Goal: Information Seeking & Learning: Learn about a topic

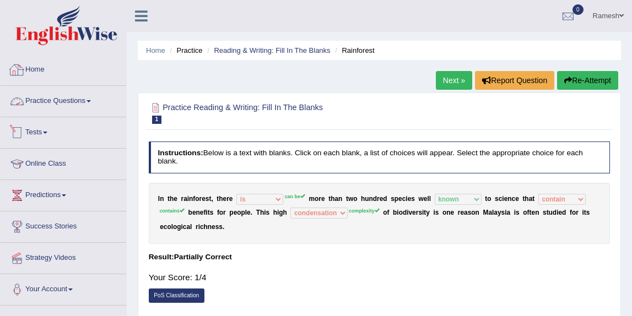
select select "is"
select select "known"
select select "contain"
select select "condensation"
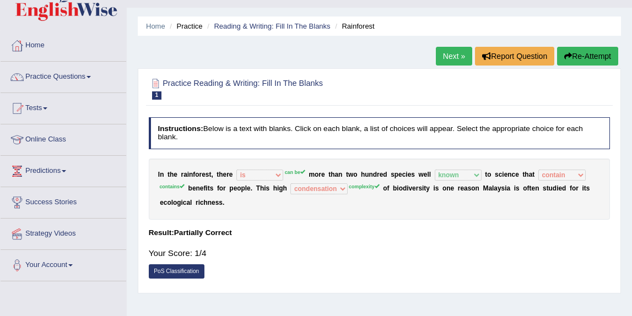
click at [85, 72] on link "Practice Questions" at bounding box center [64, 76] width 126 height 28
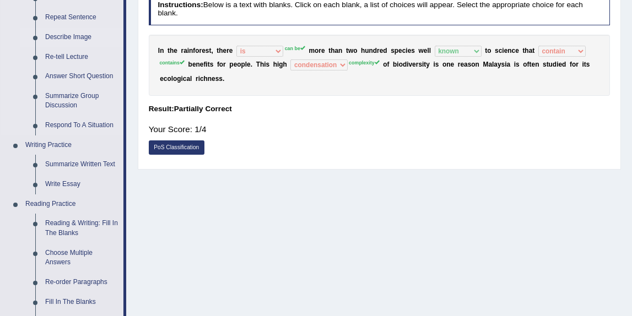
scroll to position [158, 0]
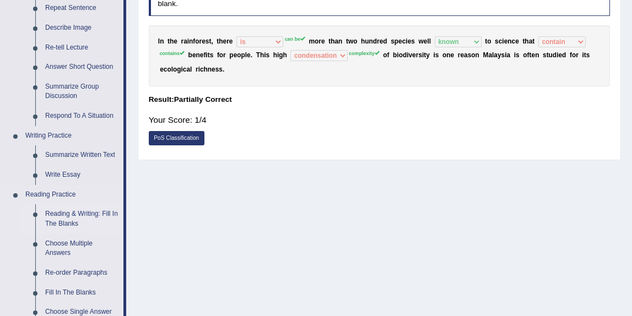
click at [61, 213] on link "Reading & Writing: Fill In The Blanks" at bounding box center [81, 218] width 83 height 29
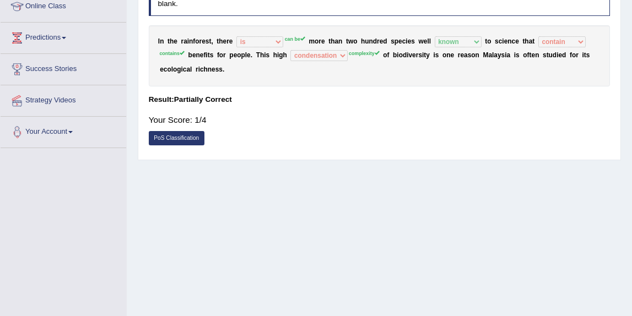
scroll to position [230, 0]
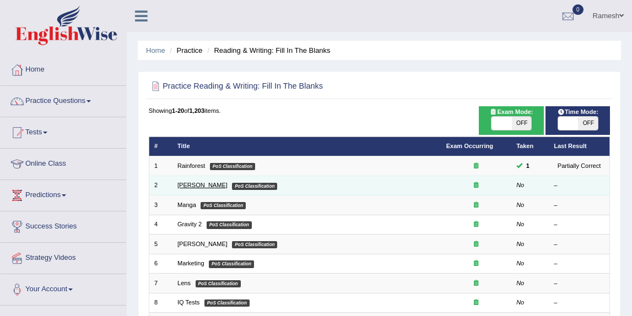
click at [192, 185] on link "Kennedy" at bounding box center [202, 185] width 50 height 7
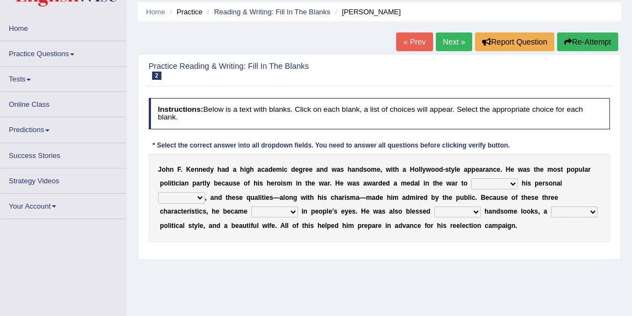
scroll to position [39, 0]
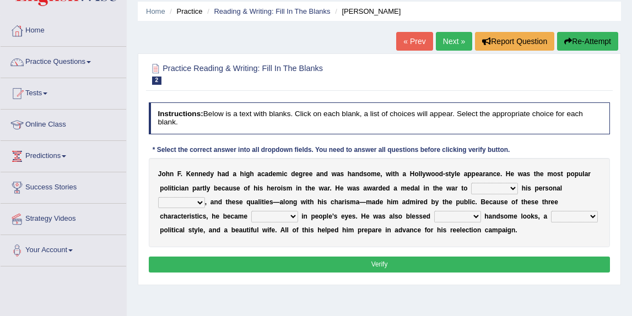
click at [497, 188] on select "prove show evidence upthrow" at bounding box center [494, 188] width 47 height 11
click at [199, 202] on select "passion courage charm liking" at bounding box center [181, 202] width 47 height 11
select select "courage"
click at [158, 197] on select "passion courage charm liking" at bounding box center [181, 202] width 47 height 11
click at [485, 187] on select "prove show evidence upthrow" at bounding box center [494, 188] width 47 height 11
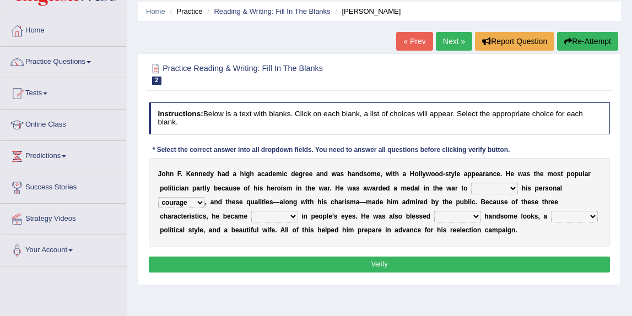
click at [471, 183] on select "prove show evidence upthrow" at bounding box center [494, 188] width 47 height 11
click at [498, 191] on select "prove show evidence upthrow" at bounding box center [494, 188] width 47 height 11
click at [509, 188] on select "prove show evidence upthrow" at bounding box center [494, 188] width 47 height 11
select select "upthrow"
click at [471, 183] on select "prove show evidence upthrow" at bounding box center [494, 188] width 47 height 11
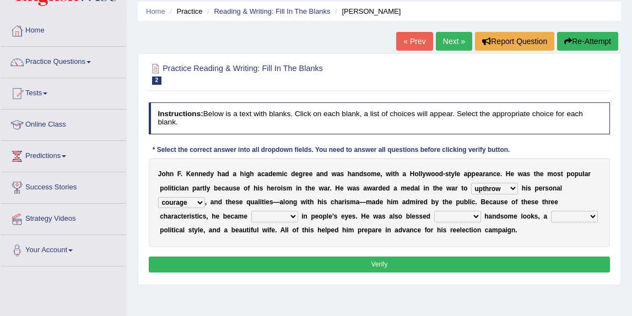
click at [194, 203] on select "passion courage charm liking" at bounding box center [181, 202] width 47 height 11
select select "charm"
click at [158, 197] on select "passion courage charm liking" at bounding box center [181, 202] width 47 height 11
click at [294, 218] on select "iconic ironic identical impotent" at bounding box center [274, 216] width 47 height 11
select select "iconic"
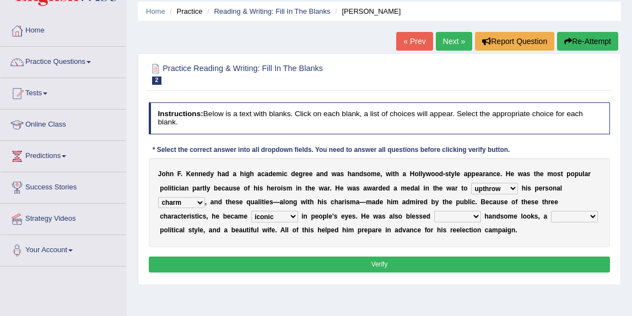
click at [251, 211] on select "iconic ironic identical impotent" at bounding box center [274, 216] width 47 height 11
click at [475, 219] on select "with in upon to" at bounding box center [457, 216] width 47 height 11
select select "with"
click at [434, 211] on select "with in upon to" at bounding box center [457, 216] width 47 height 11
click at [564, 217] on select "mending mends mended mend" at bounding box center [574, 216] width 47 height 11
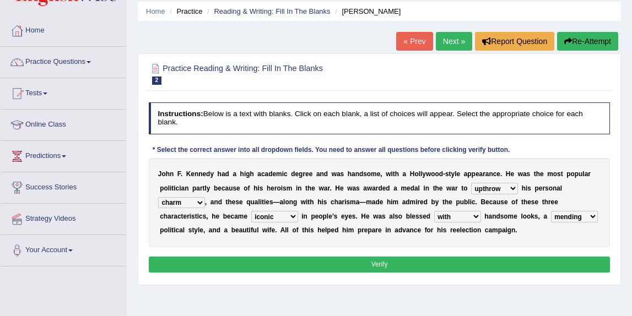
click at [551, 211] on select "mending mends mended mend" at bounding box center [574, 216] width 47 height 11
click at [561, 219] on select "mending mends mended mend" at bounding box center [574, 216] width 47 height 11
select select "mends"
click at [551, 211] on select "mending mends mended mend" at bounding box center [574, 216] width 47 height 11
click at [482, 264] on button "Verify" at bounding box center [380, 265] width 462 height 16
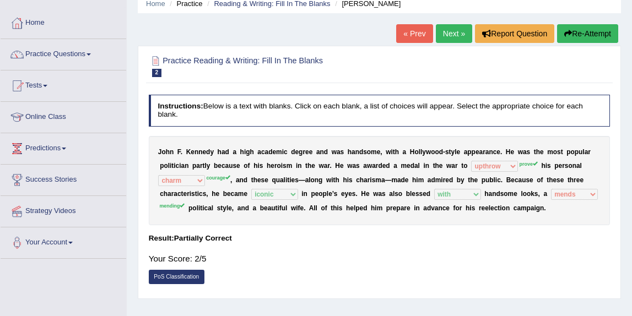
scroll to position [37, 0]
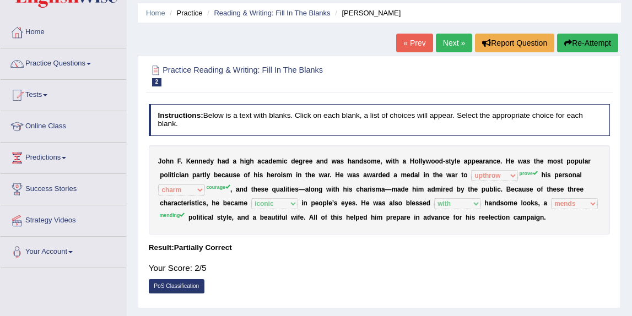
click at [452, 47] on link "Next »" at bounding box center [454, 43] width 36 height 19
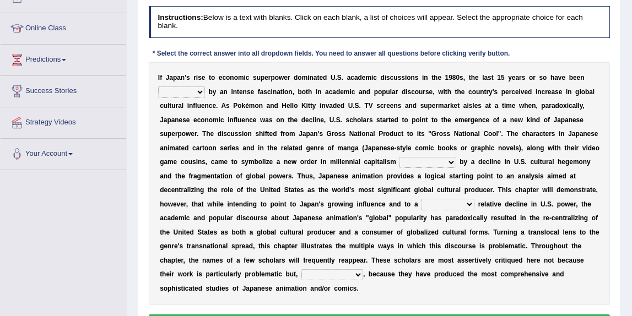
scroll to position [138, 0]
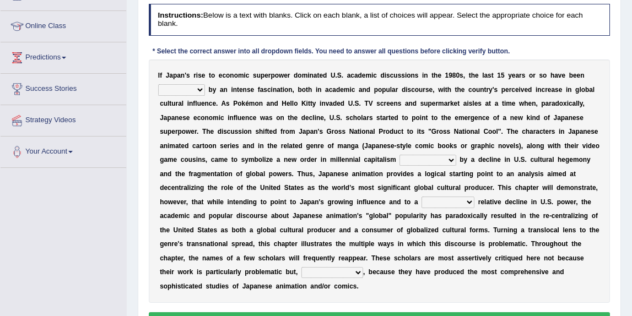
click at [199, 91] on select "marked dedicated made inspired" at bounding box center [181, 89] width 47 height 11
select select "inspired"
click at [158, 84] on select "marked dedicated made inspired" at bounding box center [181, 89] width 47 height 11
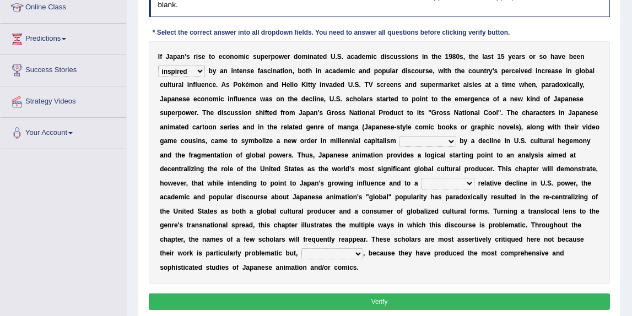
click at [433, 143] on select "pocessed characterized opposed tangled" at bounding box center [427, 141] width 56 height 11
select select "pocessed"
click at [399, 136] on select "pocessed characterized opposed tangled" at bounding box center [427, 141] width 56 height 11
click at [460, 185] on select "concomitant discrete proportional legitimate" at bounding box center [447, 183] width 53 height 11
select select "proportional"
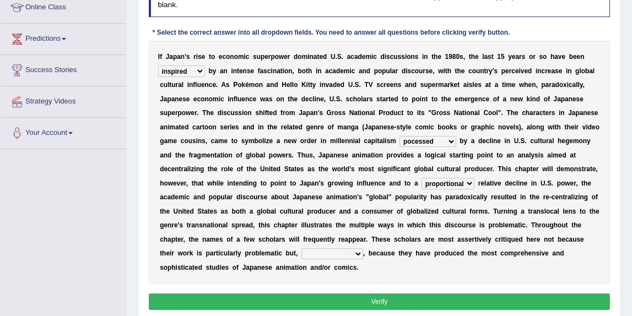
click at [421, 178] on select "concomitant discrete proportional legitimate" at bounding box center [447, 183] width 53 height 11
click at [311, 253] on select "however on the contrary in addition on the whole" at bounding box center [332, 253] width 62 height 11
click at [342, 252] on select "however on the contrary in addition on the whole" at bounding box center [332, 253] width 62 height 11
select select "on the whole"
click at [301, 248] on select "however on the contrary in addition on the whole" at bounding box center [332, 253] width 62 height 11
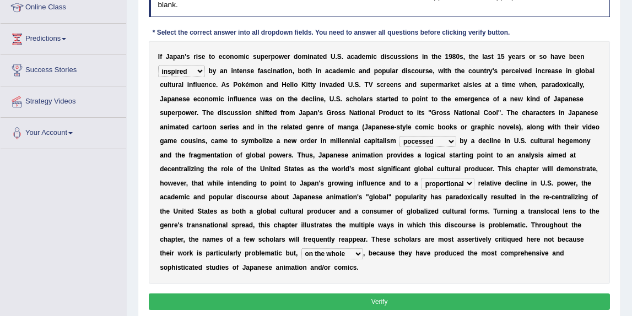
click at [330, 302] on button "Verify" at bounding box center [380, 302] width 462 height 16
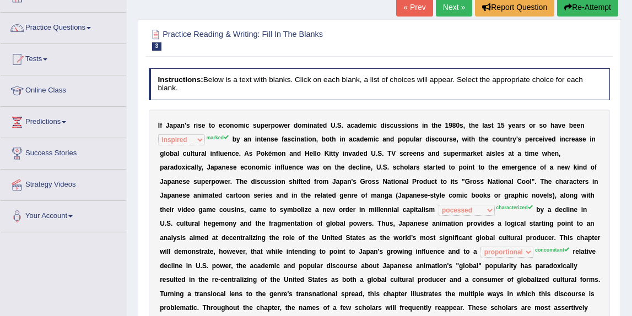
scroll to position [48, 0]
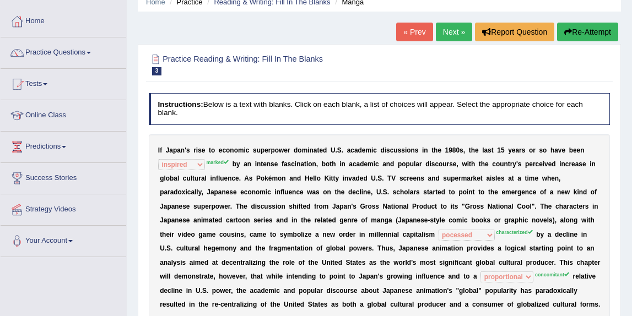
click at [582, 29] on button "Re-Attempt" at bounding box center [587, 32] width 61 height 19
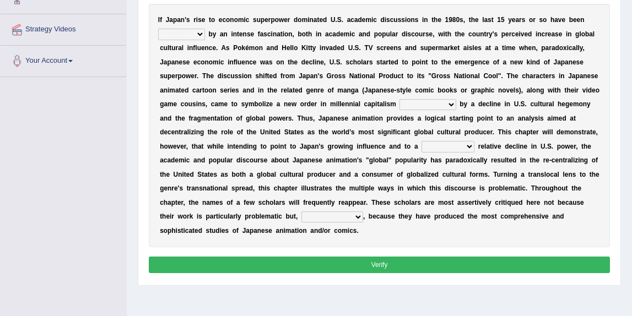
scroll to position [237, 0]
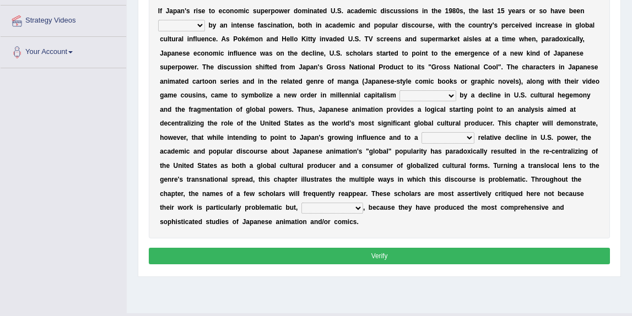
click at [330, 205] on select "however on the contrary in addition on the whole" at bounding box center [332, 208] width 62 height 11
click at [464, 137] on select "concomitant discrete proportional legitimate" at bounding box center [447, 137] width 53 height 11
click at [447, 94] on select "pocessed characterized opposed tangled" at bounding box center [427, 95] width 56 height 11
click at [199, 24] on select "marked dedicated made inspired" at bounding box center [181, 25] width 47 height 11
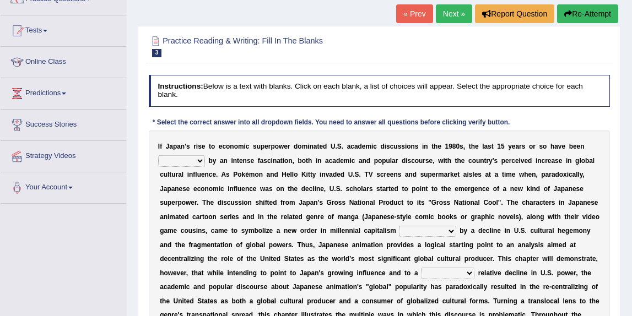
scroll to position [81, 0]
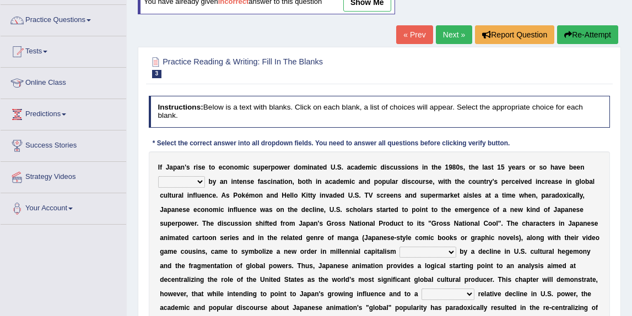
click at [457, 38] on link "Next »" at bounding box center [454, 34] width 36 height 19
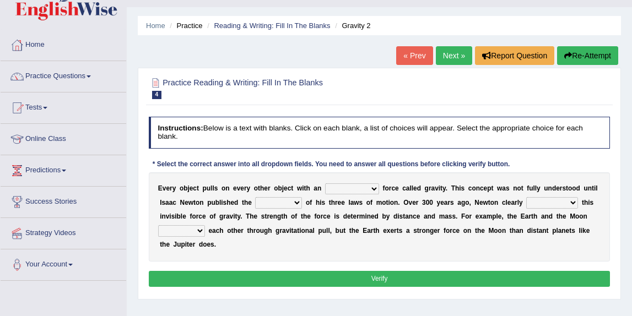
scroll to position [31, 0]
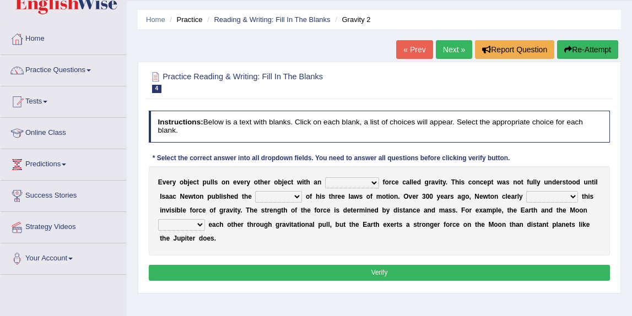
click at [363, 184] on select "invisible unknown unbelievable inconsistent" at bounding box center [352, 182] width 54 height 11
click at [325, 177] on select "invisible unknown unbelievable inconsistent" at bounding box center [352, 182] width 54 height 11
click at [359, 183] on select "invisible unknown unbelievable inconsistent" at bounding box center [352, 182] width 54 height 11
select select "unknown"
click at [325, 177] on select "invisible unknown unbelievable inconsistent" at bounding box center [352, 182] width 54 height 11
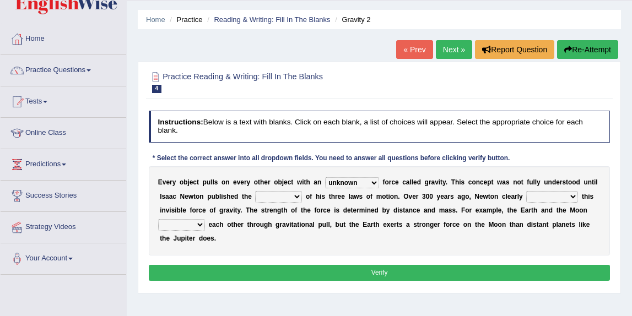
click at [279, 197] on select "concept theory method argument" at bounding box center [278, 196] width 47 height 11
select select "concept"
click at [255, 191] on select "concept theory method argument" at bounding box center [278, 196] width 47 height 11
click at [368, 182] on select "invisible unknown unbelievable inconsistent" at bounding box center [352, 182] width 54 height 11
select select "invisible"
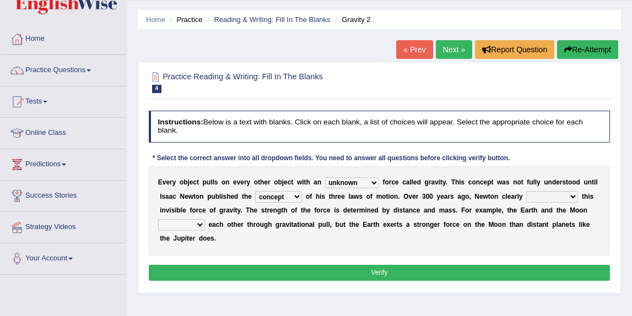
click at [325, 177] on select "invisible unknown unbelievable inconsistent" at bounding box center [352, 182] width 54 height 11
click at [571, 197] on select "explained undermined overturned realized" at bounding box center [552, 196] width 52 height 11
click at [545, 198] on select "explained undermined overturned realized" at bounding box center [552, 196] width 52 height 11
click at [526, 191] on select "explained undermined overturned realized" at bounding box center [552, 196] width 52 height 11
click at [568, 198] on select "explained undermined overturned realized" at bounding box center [552, 196] width 52 height 11
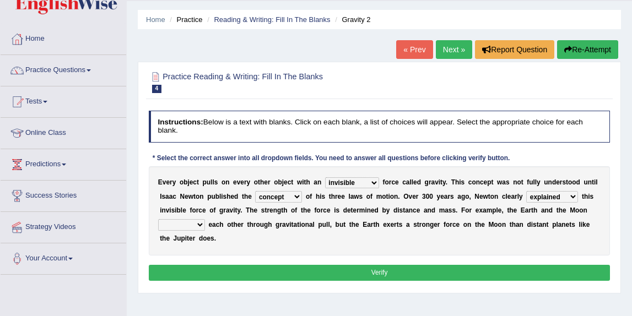
click at [526, 191] on select "explained undermined overturned realized" at bounding box center [552, 196] width 52 height 11
click at [602, 198] on div "E v e r y o b j e c t p u l l s o n e v e r y o t h e r o b j e c t w i t h a n…" at bounding box center [380, 210] width 462 height 89
click at [538, 196] on select "explained undermined overturned realized" at bounding box center [552, 196] width 52 height 11
select select "undermined"
click at [526, 191] on select "explained undermined overturned realized" at bounding box center [552, 196] width 52 height 11
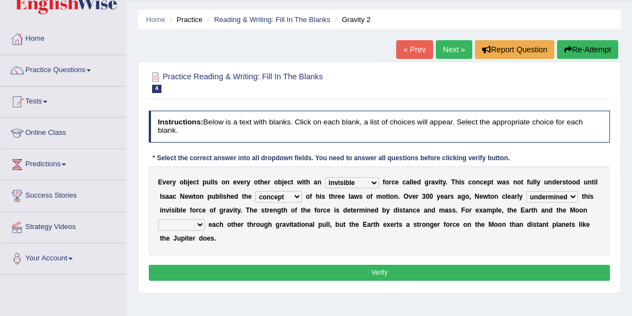
click at [187, 223] on select "affect spin evade span" at bounding box center [181, 224] width 47 height 11
click at [158, 219] on select "affect spin evade span" at bounding box center [181, 224] width 47 height 11
click at [197, 225] on select "affect spin evade span" at bounding box center [181, 224] width 47 height 11
select select "affect"
click at [158, 219] on select "affect spin evade span" at bounding box center [181, 224] width 47 height 11
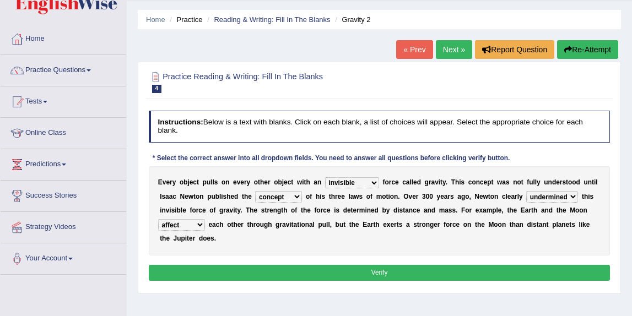
click at [375, 274] on button "Verify" at bounding box center [380, 273] width 462 height 16
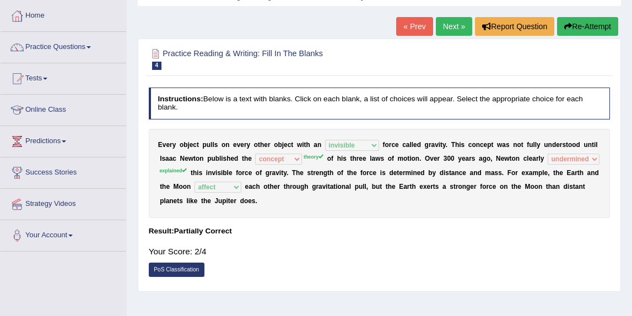
scroll to position [36, 0]
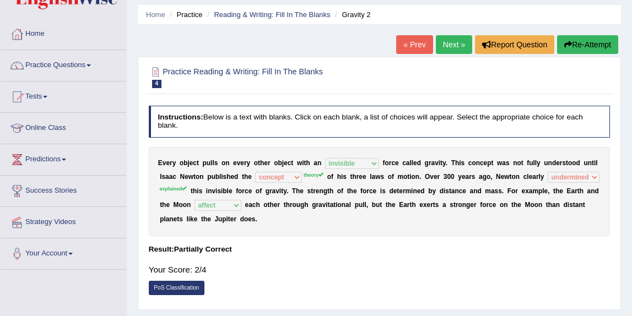
click at [448, 46] on link "Next »" at bounding box center [454, 44] width 36 height 19
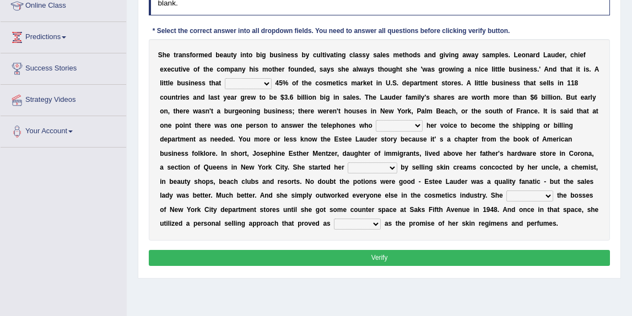
scroll to position [161, 0]
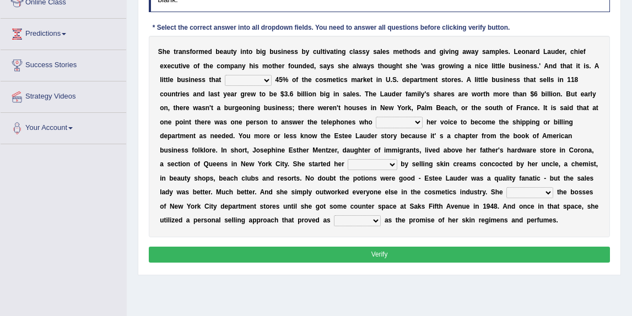
click at [268, 78] on select "has controls makes maintains" at bounding box center [248, 80] width 47 height 11
select select "makes"
click at [225, 75] on select "has controls makes maintains" at bounding box center [248, 80] width 47 height 11
click at [420, 121] on select "switched changed raised used" at bounding box center [399, 122] width 47 height 11
select select "switched"
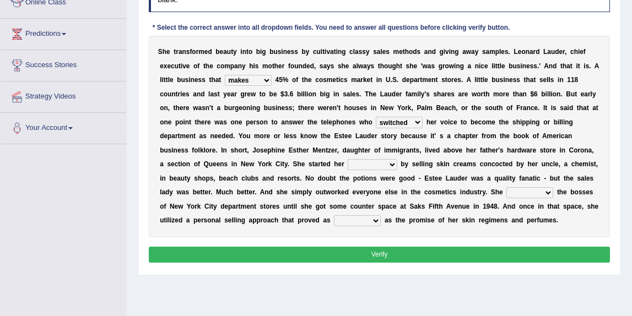
click at [376, 117] on select "switched changed raised used" at bounding box center [399, 122] width 47 height 11
click at [386, 165] on select "job institute companion enterprise" at bounding box center [372, 164] width 49 height 11
select select "enterprise"
click at [348, 159] on select "job institute companion enterprise" at bounding box center [372, 164] width 49 height 11
click at [555, 192] on b at bounding box center [555, 192] width 4 height 8
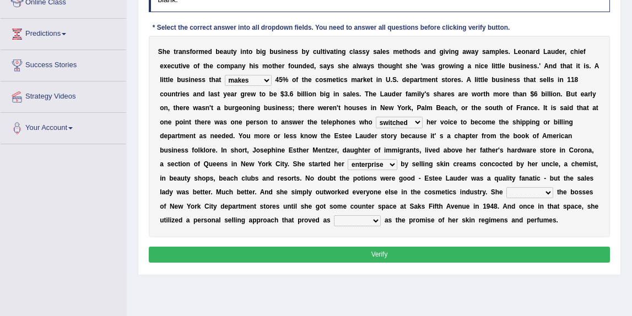
click at [543, 191] on select "stated bridged stalked heaved" at bounding box center [529, 192] width 47 height 11
select select "bridged"
click at [506, 187] on select "stated bridged stalked heaved" at bounding box center [529, 192] width 47 height 11
click at [348, 223] on select "potent ruthless potential expensive" at bounding box center [357, 220] width 47 height 11
select select "expensive"
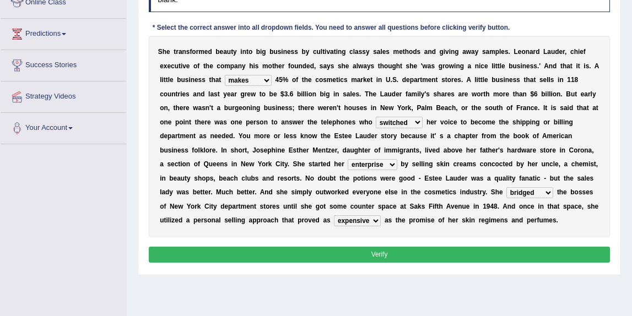
click at [334, 215] on select "potent ruthless potential expensive" at bounding box center [357, 220] width 47 height 11
click at [363, 257] on button "Verify" at bounding box center [380, 255] width 462 height 16
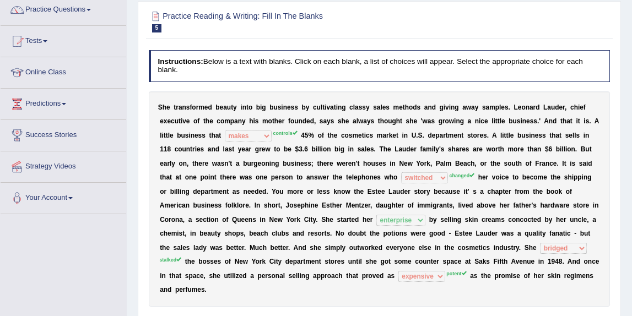
scroll to position [0, 0]
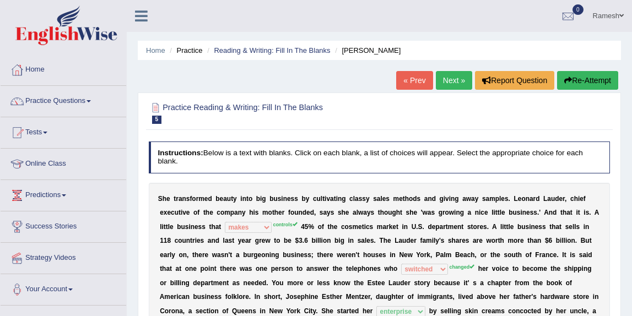
click at [446, 82] on link "Next »" at bounding box center [454, 80] width 36 height 19
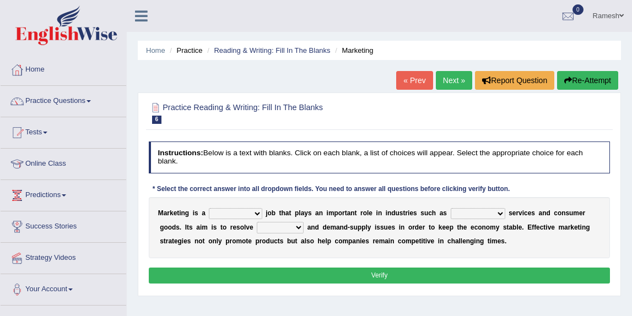
click at [250, 214] on select "professional flexible parochial descriptive" at bounding box center [235, 213] width 53 height 11
select select "professional"
click at [209, 208] on select "professional flexible parochial descriptive" at bounding box center [235, 213] width 53 height 11
click at [472, 214] on select "civil financial conventional foremost" at bounding box center [478, 213] width 55 height 11
select select "conventional"
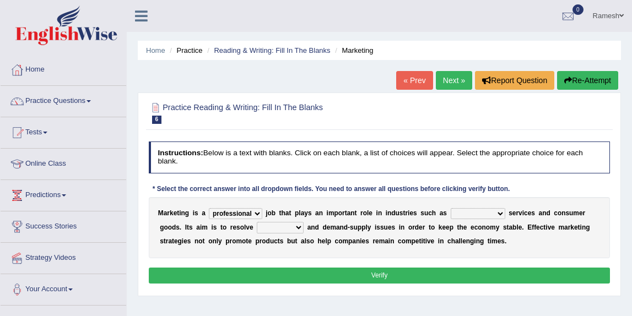
click at [451, 208] on select "civil financial conventional foremost" at bounding box center [478, 213] width 55 height 11
click at [294, 227] on select "imbalance excess symmetry budget" at bounding box center [280, 227] width 47 height 11
click at [257, 222] on select "imbalance excess symmetry budget" at bounding box center [280, 227] width 47 height 11
click at [296, 231] on select "imbalance excess symmetry budget" at bounding box center [280, 227] width 47 height 11
click at [257, 222] on select "imbalance excess symmetry budget" at bounding box center [280, 227] width 47 height 11
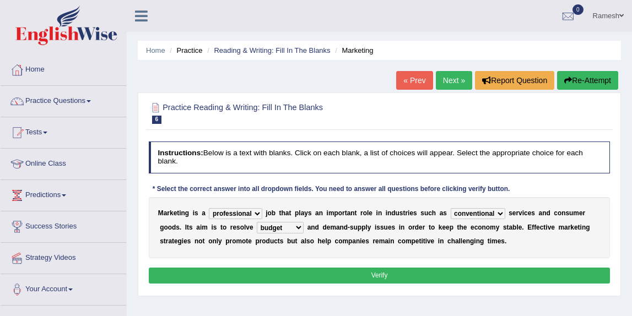
click at [295, 230] on select "imbalance excess symmetry budget" at bounding box center [280, 227] width 47 height 11
select select "excess"
click at [257, 222] on select "imbalance excess symmetry budget" at bounding box center [280, 227] width 47 height 11
click at [297, 273] on button "Verify" at bounding box center [380, 276] width 462 height 16
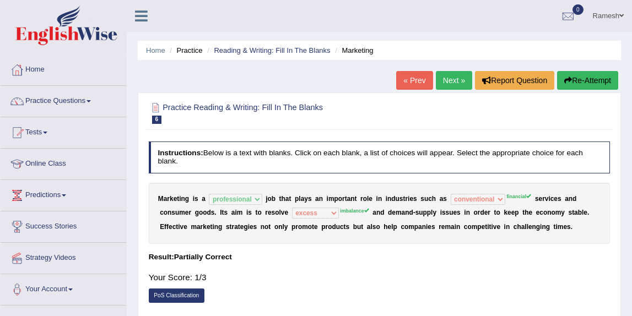
click at [446, 84] on link "Next »" at bounding box center [454, 80] width 36 height 19
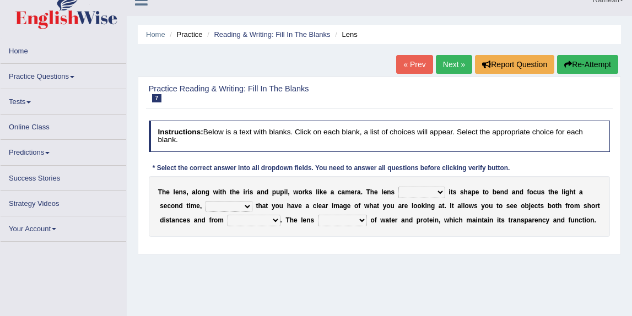
scroll to position [19, 0]
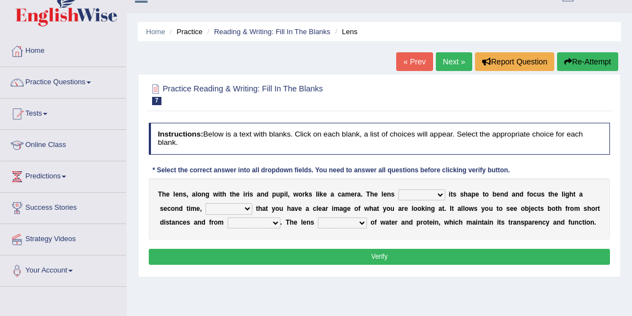
click at [410, 197] on select "adjusts shows selects presents" at bounding box center [421, 195] width 47 height 11
select select "adjusts"
click at [398, 190] on select "adjusts shows selects presents" at bounding box center [421, 195] width 47 height 11
click at [239, 211] on select "ensures to ensure ensure ensured" at bounding box center [228, 208] width 47 height 11
select select "ensures"
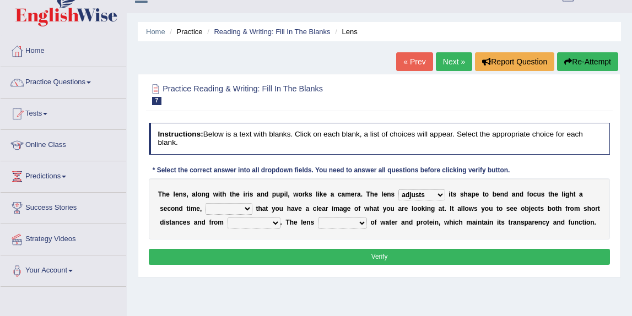
click at [205, 203] on select "ensures to ensure ensure ensured" at bounding box center [228, 208] width 47 height 11
click at [253, 225] on select "far away in between further apart all along" at bounding box center [254, 223] width 53 height 11
select select "all along"
click at [228, 218] on select "far away in between further apart all along" at bounding box center [254, 223] width 53 height 11
click at [358, 224] on select "constitutes comprises composes consists" at bounding box center [342, 223] width 49 height 11
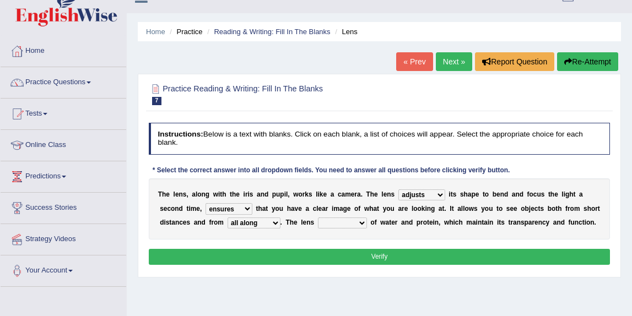
select select "consists"
click at [318, 218] on select "constitutes comprises composes consists" at bounding box center [342, 223] width 49 height 11
click at [366, 253] on button "Verify" at bounding box center [380, 257] width 462 height 16
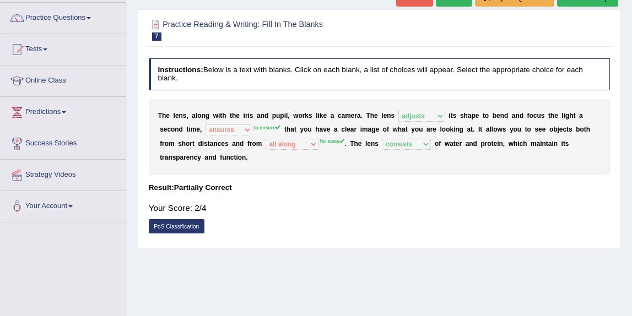
scroll to position [12, 0]
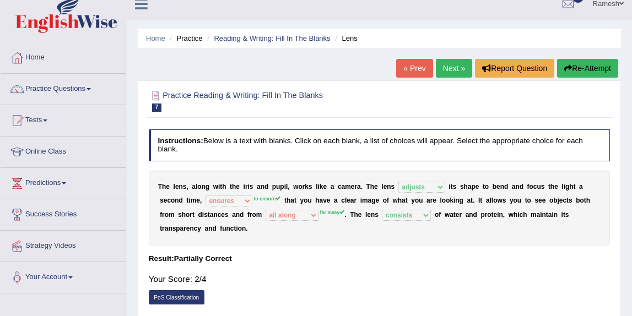
click at [441, 71] on link "Next »" at bounding box center [454, 68] width 36 height 19
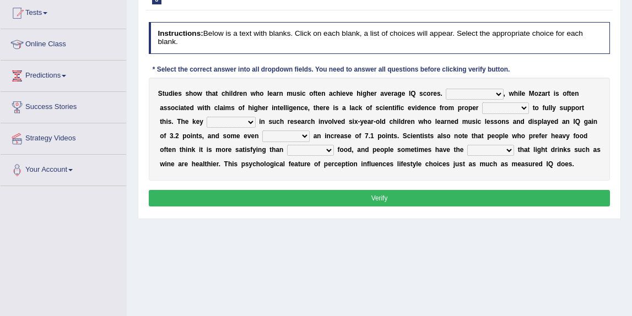
scroll to position [120, 0]
click at [465, 90] on select "However Therefore Consequently While" at bounding box center [474, 94] width 57 height 11
click at [482, 95] on select "However Therefore Consequently While" at bounding box center [474, 94] width 57 height 11
select select "However"
click at [446, 89] on select "However Therefore Consequently While" at bounding box center [474, 94] width 57 height 11
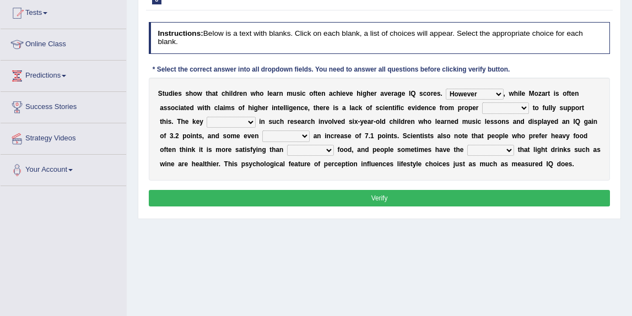
click at [518, 110] on select "test tests testing tested" at bounding box center [505, 107] width 47 height 11
select select "tests"
click at [482, 102] on select "test tests testing tested" at bounding box center [505, 107] width 47 height 11
click at [232, 123] on select "process goal implication odd" at bounding box center [231, 122] width 48 height 11
select select "process"
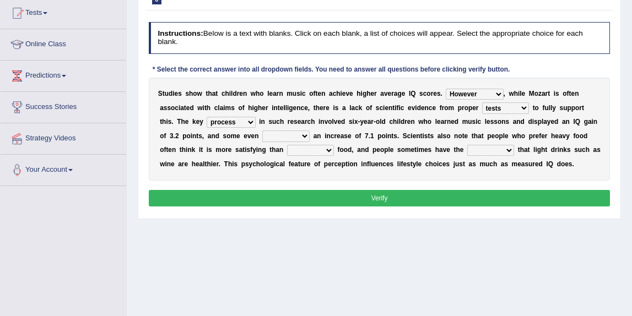
click at [207, 117] on select "process goal implication odd" at bounding box center [231, 122] width 48 height 11
click at [275, 134] on select "exhibited taught learned threatened" at bounding box center [285, 136] width 47 height 11
click at [262, 137] on select "exhibited taught learned threatened" at bounding box center [285, 136] width 47 height 11
select select "exhibited"
click at [262, 131] on select "exhibited taught learned threatened" at bounding box center [285, 136] width 47 height 11
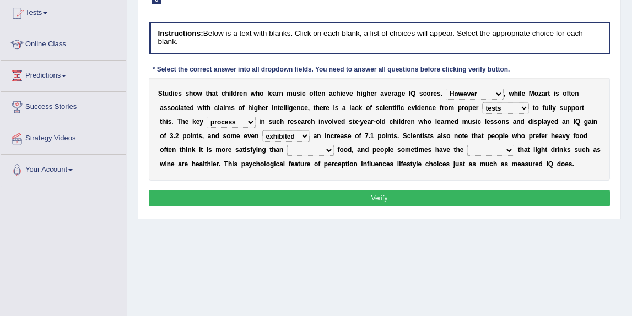
click at [294, 147] on select "choosy lighter cushiony spooky" at bounding box center [310, 150] width 47 height 11
select select "lighter"
click at [287, 145] on select "choosy lighter cushiony spooky" at bounding box center [310, 150] width 47 height 11
click at [474, 149] on select "illusion sight anecdote intention" at bounding box center [490, 150] width 47 height 11
select select "illusion"
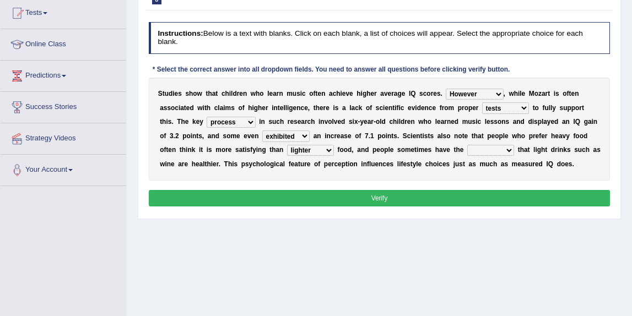
click at [467, 145] on select "illusion sight anecdote intention" at bounding box center [490, 150] width 47 height 11
click at [468, 198] on button "Verify" at bounding box center [380, 198] width 462 height 16
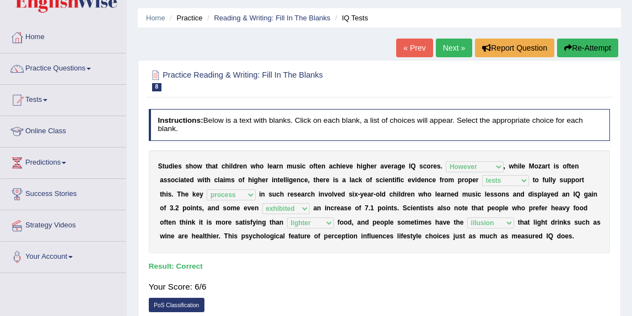
scroll to position [26, 0]
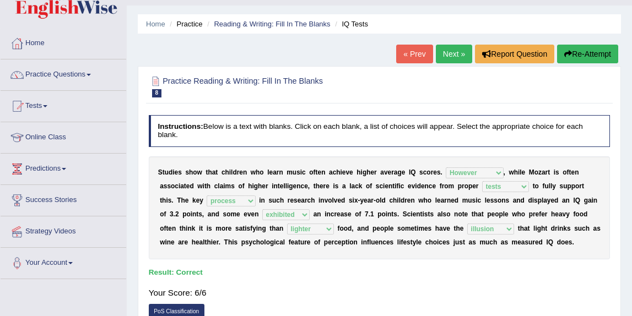
click at [452, 57] on link "Next »" at bounding box center [454, 54] width 36 height 19
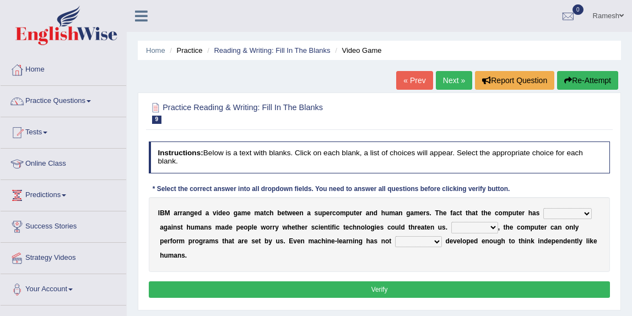
click at [583, 212] on select "competed fought acted challenged" at bounding box center [567, 213] width 48 height 11
select select "competed"
click at [546, 208] on select "competed fought acted challenged" at bounding box center [567, 213] width 48 height 11
click at [477, 230] on select "Moreover However Thus So" at bounding box center [474, 227] width 47 height 11
select select "However"
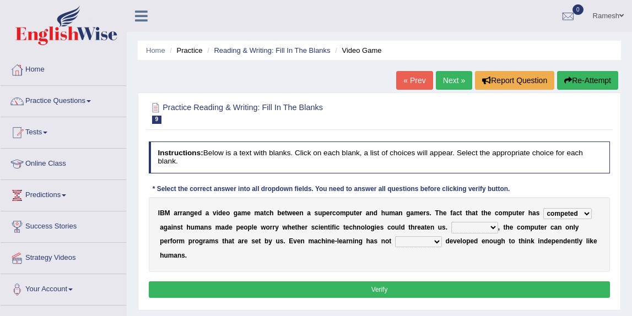
click at [451, 222] on select "Moreover However Thus So" at bounding box center [474, 227] width 47 height 11
click at [464, 229] on select "Moreover However Thus So" at bounding box center [474, 227] width 47 height 11
click at [451, 222] on select "Moreover However Thus So" at bounding box center [474, 227] width 47 height 11
click at [436, 242] on select "yet still only just" at bounding box center [418, 241] width 47 height 11
select select "yet"
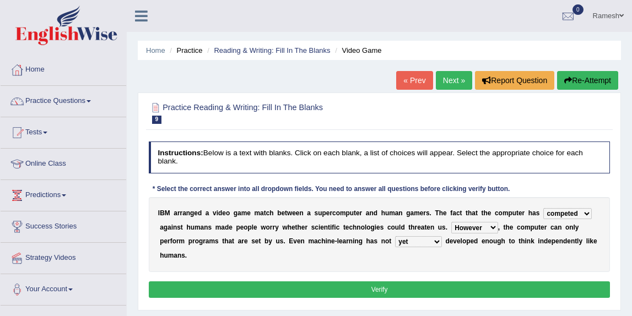
click at [395, 236] on select "yet still only just" at bounding box center [418, 241] width 47 height 11
click at [437, 241] on select "yet still only just" at bounding box center [418, 241] width 47 height 11
click at [440, 294] on button "Verify" at bounding box center [380, 290] width 462 height 16
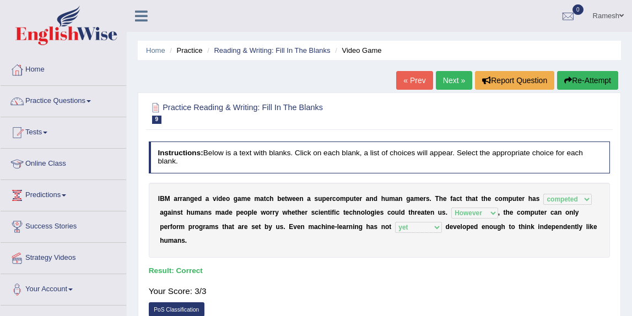
click at [442, 83] on link "Next »" at bounding box center [454, 80] width 36 height 19
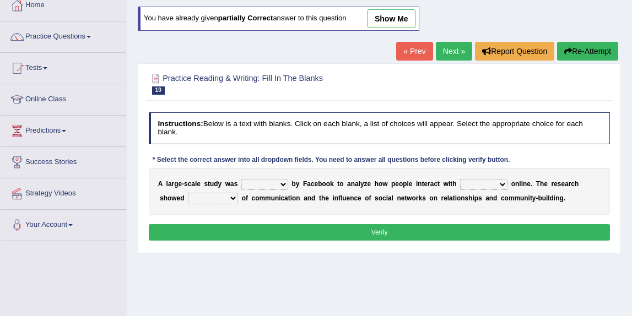
scroll to position [73, 0]
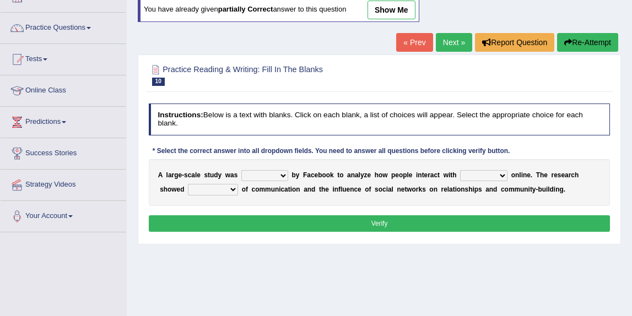
click at [280, 176] on select "surveyed had asked made" at bounding box center [264, 175] width 47 height 11
select select "asked"
click at [241, 170] on select "surveyed had asked made" at bounding box center [264, 175] width 47 height 11
click at [496, 176] on select "together all each other another" at bounding box center [483, 175] width 47 height 11
select select "each other"
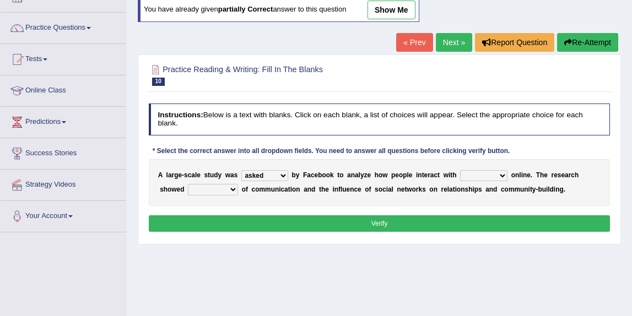
click at [461, 170] on select "together all each other another" at bounding box center [483, 175] width 47 height 11
click at [276, 190] on b "n" at bounding box center [277, 190] width 4 height 8
click at [219, 187] on select "advantages standards fellowships patterns" at bounding box center [213, 189] width 50 height 11
select select "advantages"
click at [188, 184] on select "advantages standards fellowships patterns" at bounding box center [213, 189] width 50 height 11
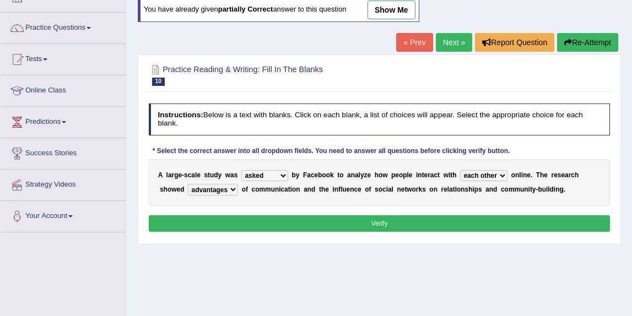
click at [296, 225] on button "Verify" at bounding box center [380, 223] width 462 height 16
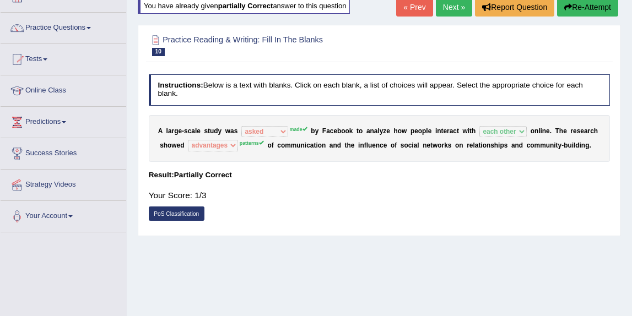
click at [462, 6] on link "Next »" at bounding box center [454, 7] width 36 height 19
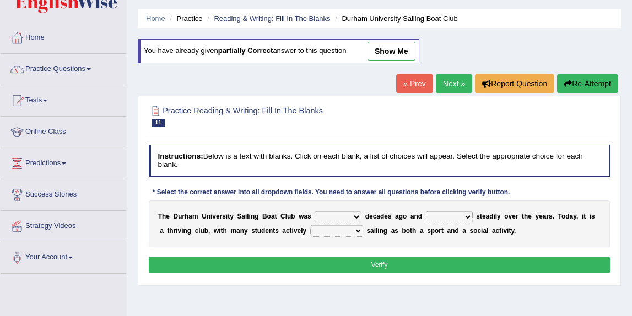
scroll to position [33, 0]
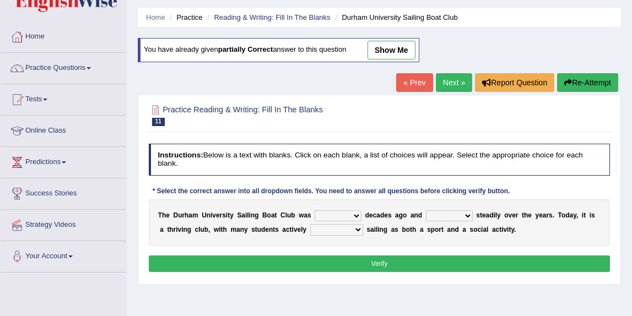
click at [353, 216] on select "found fund founded find" at bounding box center [338, 215] width 47 height 11
select select "founded"
click at [315, 210] on select "found fund founded find" at bounding box center [338, 215] width 47 height 11
click at [459, 213] on select "grow growing has grown grown" at bounding box center [449, 215] width 47 height 11
select select "has grown"
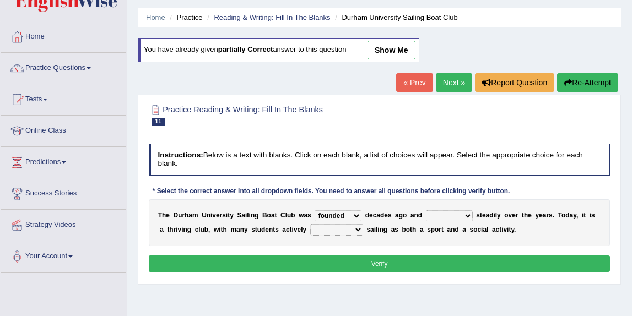
click at [426, 210] on select "grow growing has grown grown" at bounding box center [449, 215] width 47 height 11
click at [338, 228] on select "enjoy enjoyed are enjoying enjoying" at bounding box center [336, 229] width 53 height 11
select select "enjoying"
click at [310, 224] on select "enjoy enjoyed are enjoying enjoying" at bounding box center [336, 229] width 53 height 11
click at [358, 263] on button "Verify" at bounding box center [380, 264] width 462 height 16
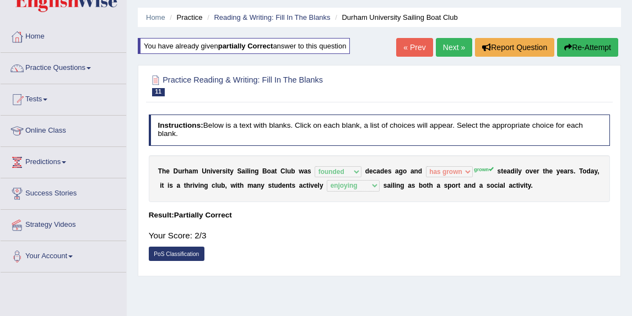
click at [441, 50] on link "Next »" at bounding box center [454, 47] width 36 height 19
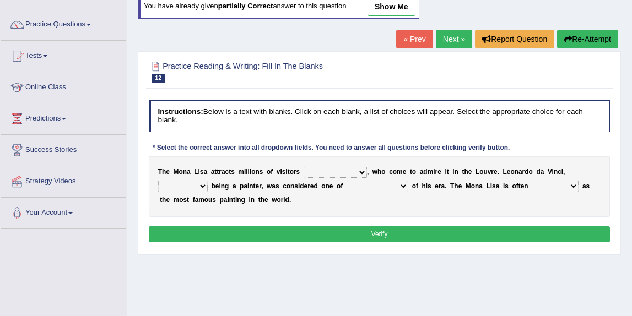
scroll to position [83, 0]
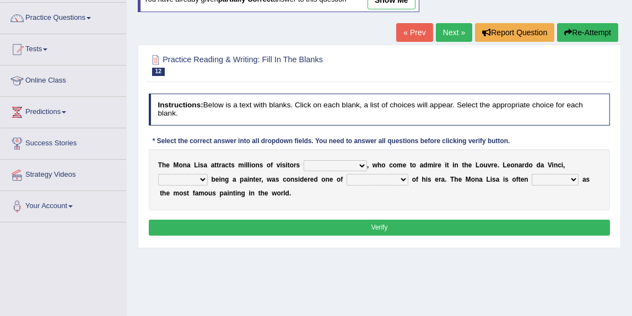
click at [347, 168] on select "around the year the all year all year round per year" at bounding box center [335, 165] width 63 height 11
click at [304, 160] on select "around the year the all year all year round per year" at bounding box center [335, 165] width 63 height 11
click at [352, 169] on select "around the year the all year all year round per year" at bounding box center [335, 165] width 63 height 11
select select "per year"
click at [304, 160] on select "around the year the all year all year round per year" at bounding box center [335, 165] width 63 height 11
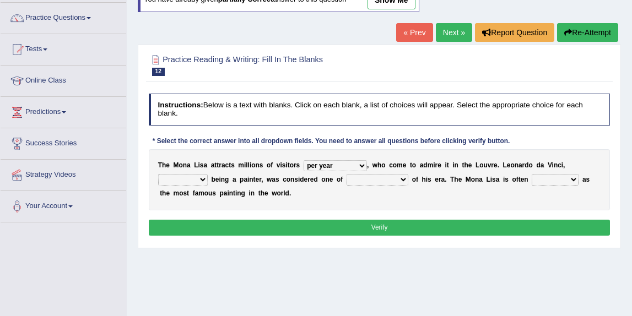
click at [203, 178] on select "rather than as much as as well as as long as" at bounding box center [183, 179] width 50 height 11
select select "rather than"
click at [158, 174] on select "rather than as much as as well as as long as" at bounding box center [183, 179] width 50 height 11
click at [371, 182] on select "better artists artist the better artist the best artists" at bounding box center [378, 179] width 62 height 11
select select "the best artists"
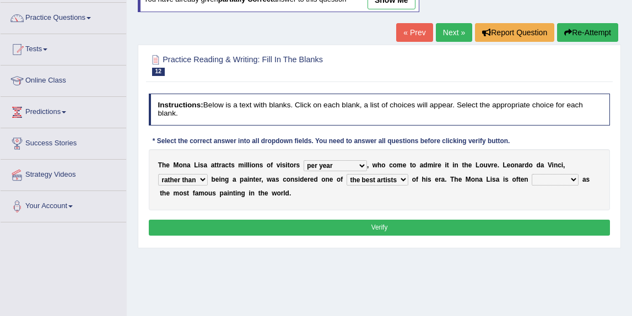
click at [347, 174] on select "better artists artist the better artist the best artists" at bounding box center [378, 179] width 62 height 11
click at [572, 179] on select "classified suggested predicted described" at bounding box center [555, 179] width 47 height 11
select select "classified"
click at [532, 174] on select "classified suggested predicted described" at bounding box center [555, 179] width 47 height 11
click at [429, 230] on button "Verify" at bounding box center [380, 228] width 462 height 16
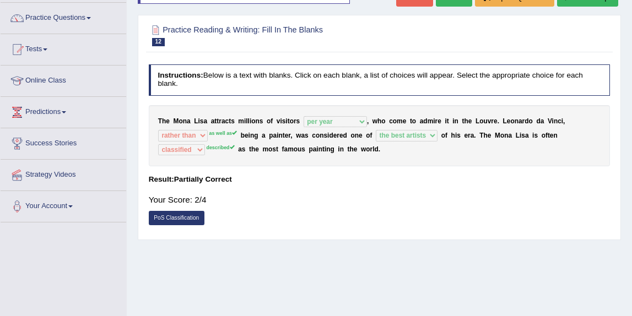
scroll to position [61, 0]
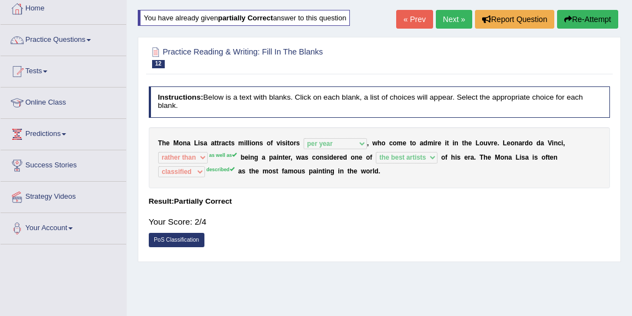
click at [456, 12] on link "Next »" at bounding box center [454, 19] width 36 height 19
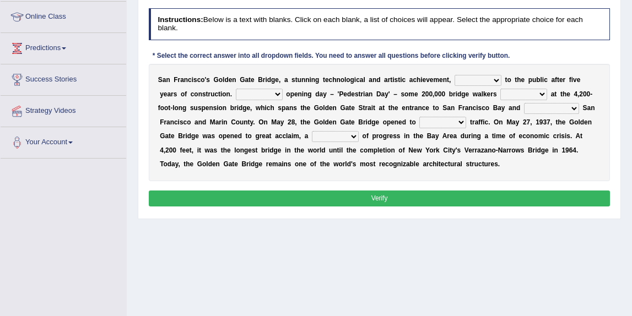
scroll to position [159, 0]
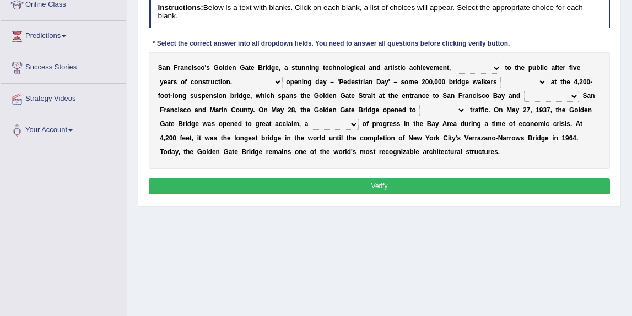
click at [498, 74] on select "opens closes appears equals" at bounding box center [478, 68] width 47 height 11
select select "opens"
click at [455, 74] on select "opens closes appears equals" at bounding box center [478, 68] width 47 height 11
click at [253, 88] on select "On During Since When" at bounding box center [259, 82] width 47 height 11
select select "On"
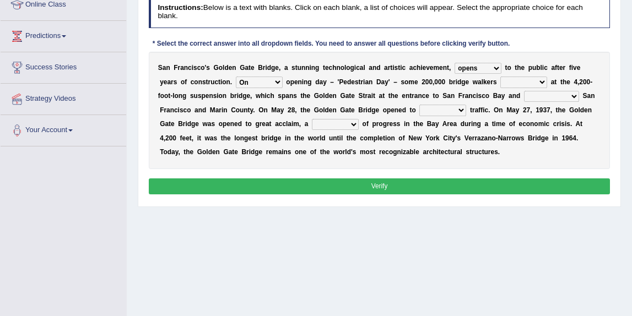
click at [236, 88] on select "On During Since When" at bounding box center [259, 82] width 47 height 11
click at [516, 88] on select "stationed looked marveled laughed" at bounding box center [523, 82] width 47 height 11
select select "marveled"
click at [500, 88] on select "stationed looked marveled laughed" at bounding box center [523, 82] width 47 height 11
click at [534, 102] on select "separates connects channels differentiates" at bounding box center [551, 96] width 55 height 11
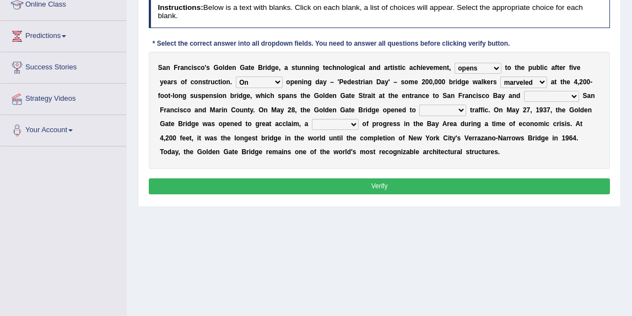
select select "connects"
click at [524, 102] on select "separates connects channels differentiates" at bounding box center [551, 96] width 55 height 11
click at [419, 116] on select "aquatic vehicular airborne watertight" at bounding box center [442, 110] width 47 height 11
select select "vehicular"
click at [419, 116] on select "aquatic vehicular airborne watertight" at bounding box center [442, 110] width 47 height 11
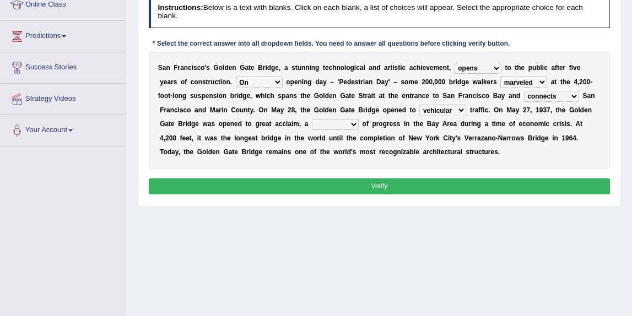
click at [312, 130] on select "denial symbol technique yield" at bounding box center [335, 124] width 47 height 11
select select "symbol"
click at [312, 130] on select "denial symbol technique yield" at bounding box center [335, 124] width 47 height 11
click at [309, 194] on button "Verify" at bounding box center [380, 186] width 462 height 16
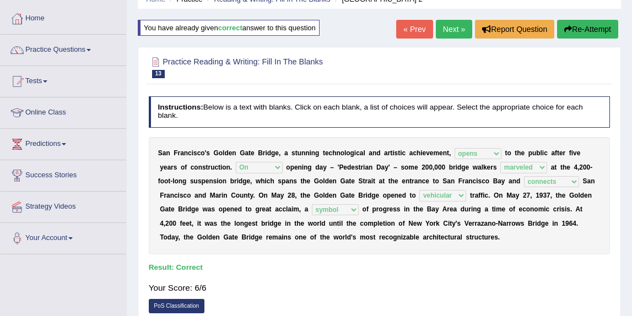
scroll to position [30, 0]
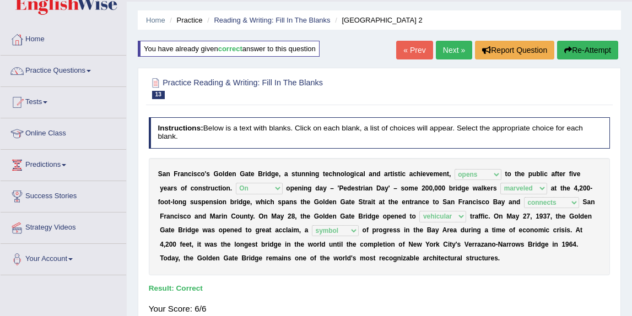
click at [448, 54] on link "Next »" at bounding box center [454, 50] width 36 height 19
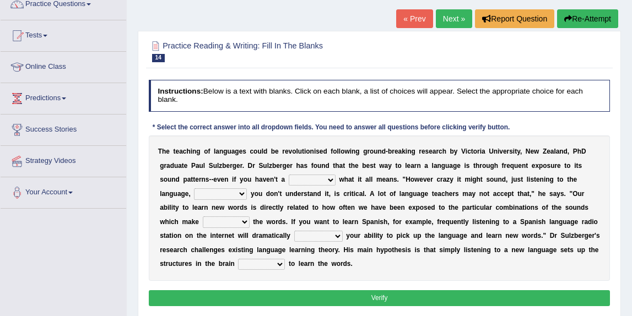
scroll to position [98, 0]
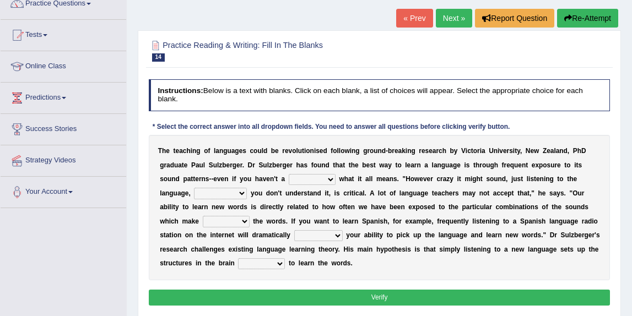
click at [317, 175] on select "dew claw clue due" at bounding box center [312, 179] width 47 height 11
select select "clue"
click at [289, 174] on select "dew claw clue due" at bounding box center [312, 179] width 47 height 11
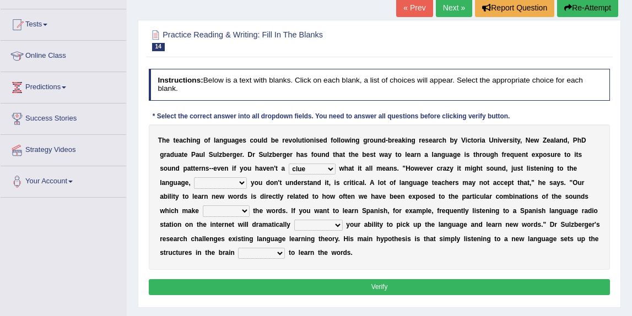
scroll to position [106, 0]
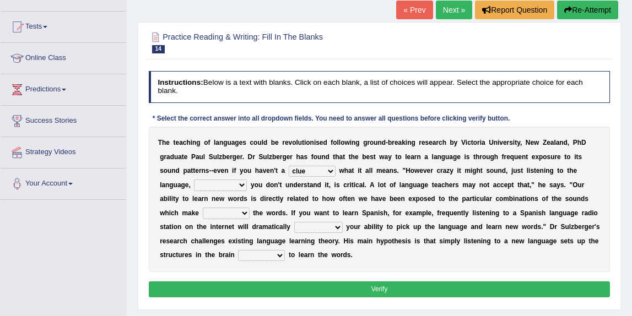
click at [226, 184] on select "but also all together even though if so" at bounding box center [220, 185] width 53 height 11
select select "even though"
click at [194, 180] on select "but also all together even though if so" at bounding box center [220, 185] width 53 height 11
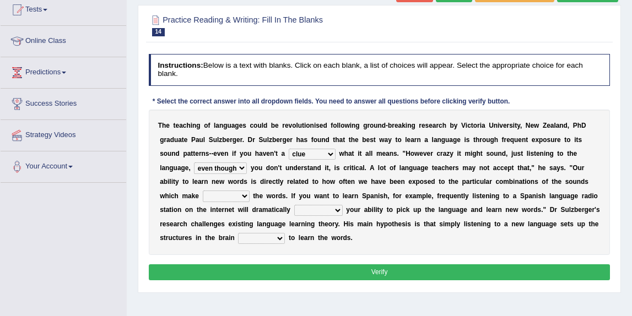
scroll to position [132, 0]
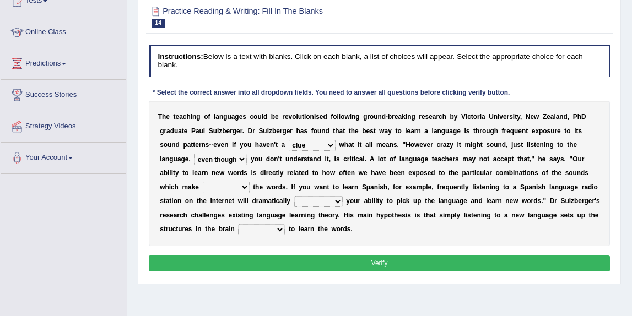
click at [226, 188] on select "down up of on" at bounding box center [226, 187] width 47 height 11
select select "up"
click at [203, 182] on select "down up of on" at bounding box center [226, 187] width 47 height 11
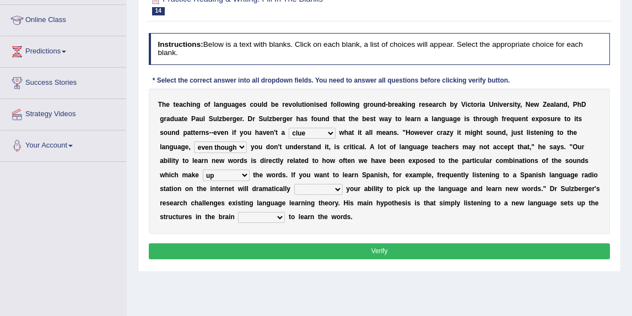
click at [323, 187] on select "evaluate exaggerate describe boost" at bounding box center [318, 189] width 48 height 11
select select "boost"
click at [294, 184] on select "evaluate exaggerate describe boost" at bounding box center [318, 189] width 48 height 11
click at [257, 219] on select "requiring required directed to require" at bounding box center [261, 217] width 47 height 11
select select "to require"
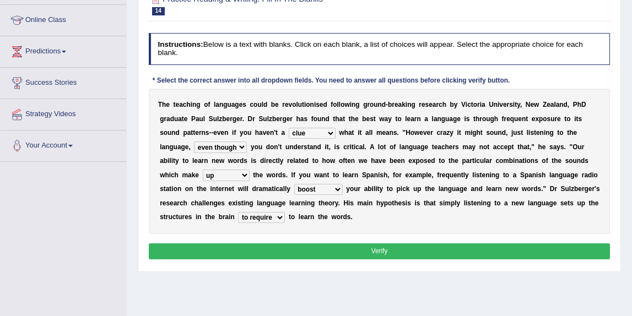
click at [238, 212] on select "requiring required directed to require" at bounding box center [261, 217] width 47 height 11
click at [307, 246] on button "Verify" at bounding box center [380, 252] width 462 height 16
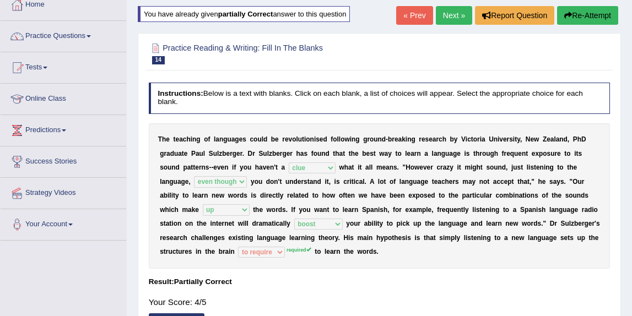
scroll to position [63, 0]
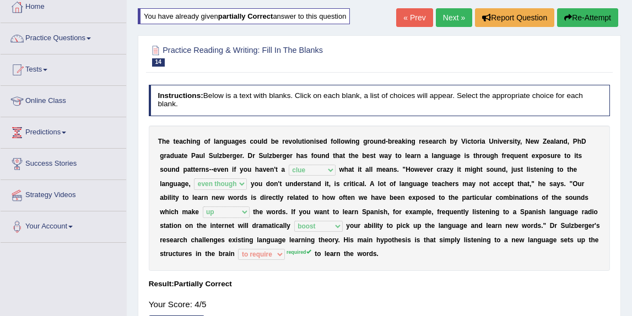
click at [457, 17] on link "Next »" at bounding box center [454, 17] width 36 height 19
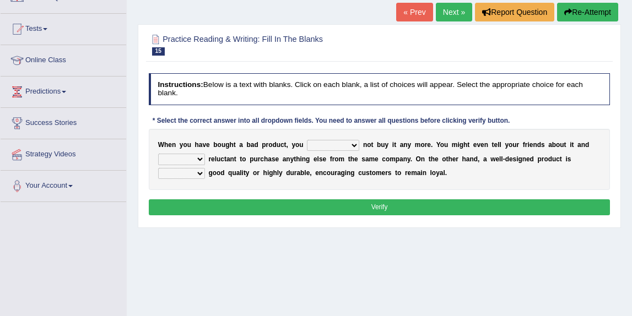
scroll to position [122, 0]
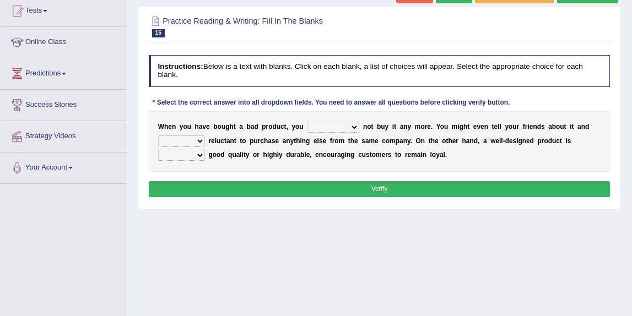
click at [351, 128] on select "would have should have should" at bounding box center [333, 127] width 52 height 11
select select "would"
click at [307, 122] on select "would have should have should" at bounding box center [333, 127] width 52 height 11
click at [176, 142] on select "is are be being" at bounding box center [181, 141] width 47 height 11
select select "be"
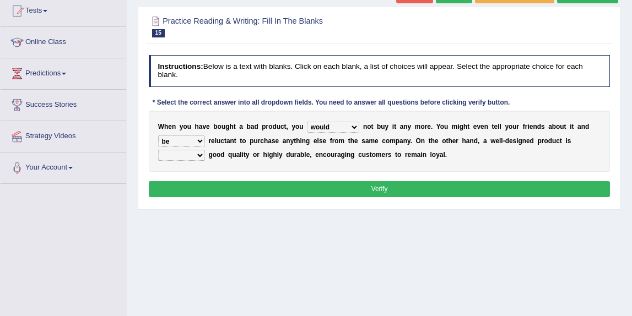
click at [158, 136] on select "is are be being" at bounding box center [181, 141] width 47 height 11
click at [192, 142] on select "is are be being" at bounding box center [181, 141] width 47 height 11
click at [169, 156] on select "both also neither either" at bounding box center [181, 155] width 47 height 11
select select "either"
click at [158, 150] on select "both also neither either" at bounding box center [181, 155] width 47 height 11
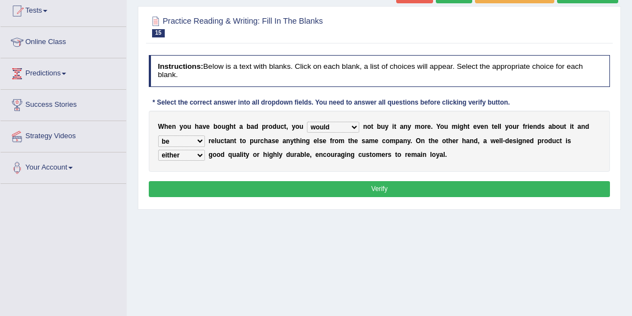
click at [243, 187] on button "Verify" at bounding box center [380, 189] width 462 height 16
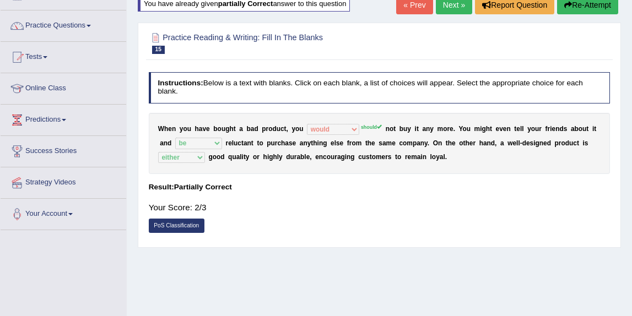
scroll to position [25, 0]
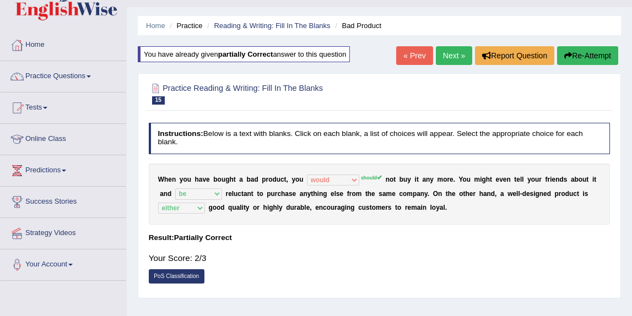
click at [454, 59] on link "Next »" at bounding box center [454, 55] width 36 height 19
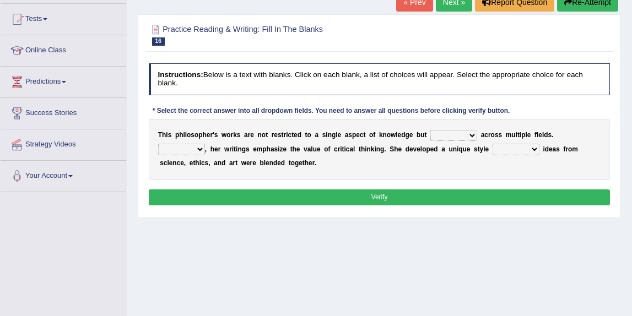
scroll to position [122, 0]
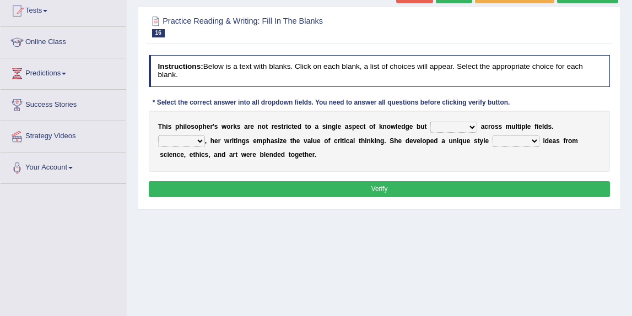
click at [453, 126] on select "constrain contain assemble extend" at bounding box center [453, 127] width 47 height 11
select select "contain"
click at [430, 122] on select "constrain contain assemble extend" at bounding box center [453, 127] width 47 height 11
click at [193, 138] on select "Rather So Moreover Likely" at bounding box center [181, 141] width 47 height 11
select select "Moreover"
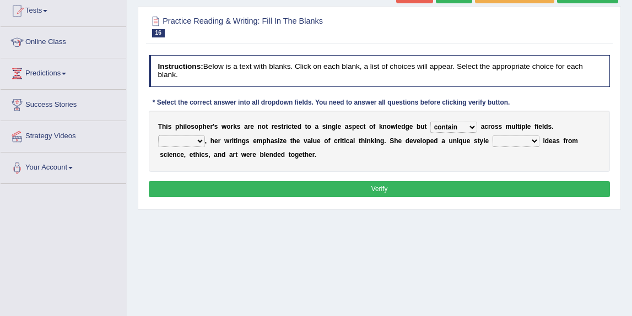
click at [158, 136] on select "Rather So Moreover Likely" at bounding box center [181, 141] width 47 height 11
click at [526, 142] on select "in that that which in which" at bounding box center [516, 141] width 47 height 11
select select "which"
click at [493, 136] on select "in that that which in which" at bounding box center [516, 141] width 47 height 11
click at [516, 188] on button "Verify" at bounding box center [380, 189] width 462 height 16
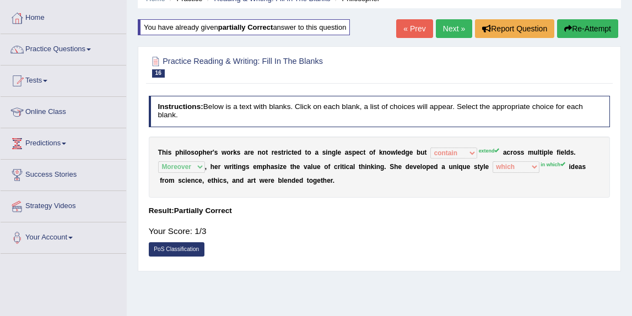
scroll to position [50, 0]
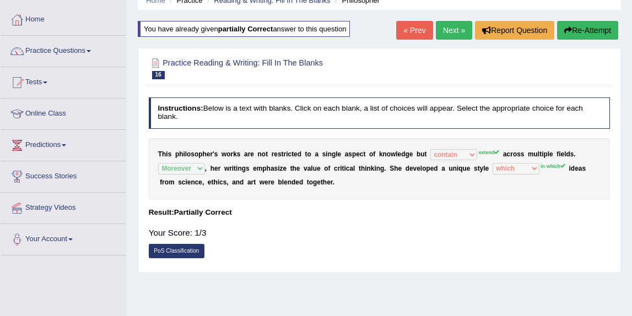
click at [448, 37] on link "Next »" at bounding box center [454, 30] width 36 height 19
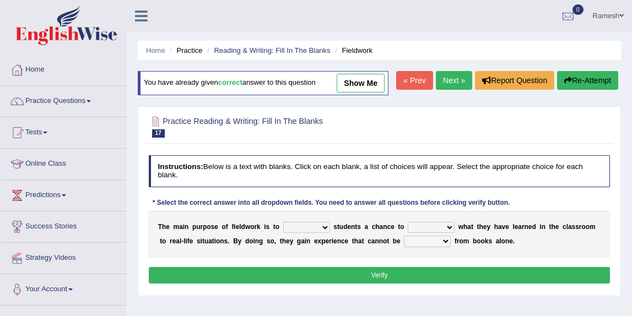
scroll to position [34, 0]
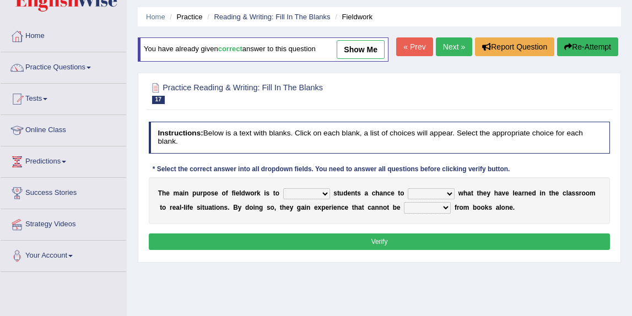
click at [311, 199] on select "resemble stow rave offer" at bounding box center [306, 193] width 47 height 11
select select "offer"
click at [283, 199] on select "resemble stow rave offer" at bounding box center [306, 193] width 47 height 11
click at [439, 199] on select "compare align apply dismount" at bounding box center [431, 193] width 47 height 11
select select "apply"
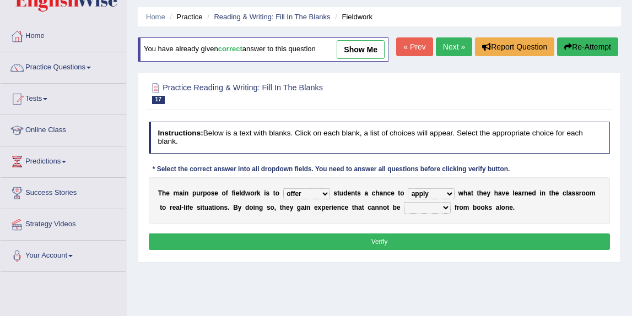
click at [408, 199] on select "compare align apply dismount" at bounding box center [431, 193] width 47 height 11
click at [435, 213] on select "originated prepared obtained touted" at bounding box center [427, 207] width 47 height 11
select select "obtained"
click at [404, 213] on select "originated prepared obtained touted" at bounding box center [427, 207] width 47 height 11
click at [437, 250] on button "Verify" at bounding box center [380, 242] width 462 height 16
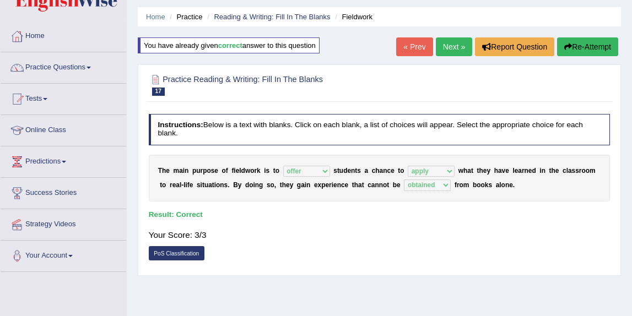
click at [465, 148] on div "Instructions: Below is a text with blanks. Click on each blank, a list of choic…" at bounding box center [379, 189] width 466 height 161
click at [236, 19] on link "Reading & Writing: Fill In The Blanks" at bounding box center [272, 17] width 116 height 8
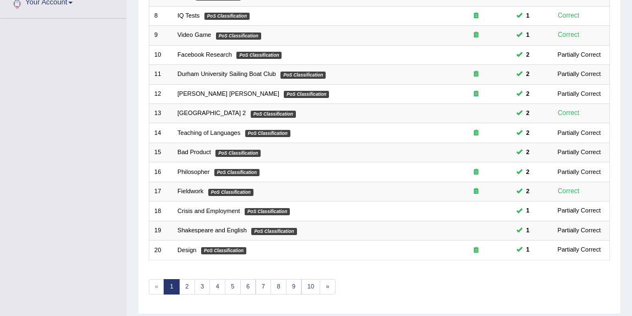
scroll to position [313, 0]
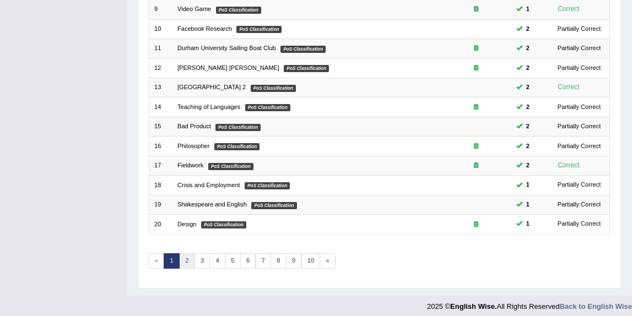
click at [186, 257] on link "2" at bounding box center [187, 260] width 16 height 15
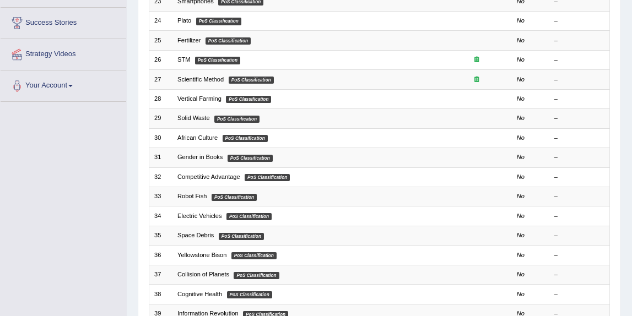
scroll to position [222, 0]
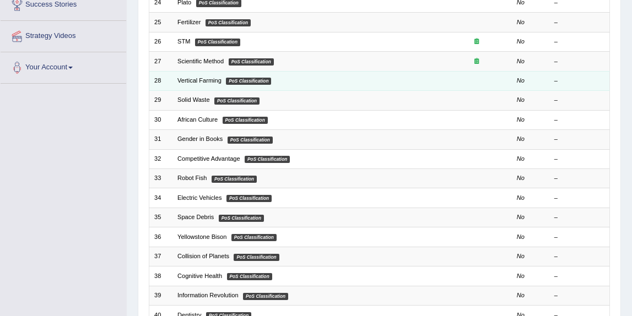
click at [287, 81] on td "Vertical Farming PoS Classification" at bounding box center [306, 80] width 269 height 19
click at [212, 79] on link "Vertical Farming" at bounding box center [199, 80] width 44 height 7
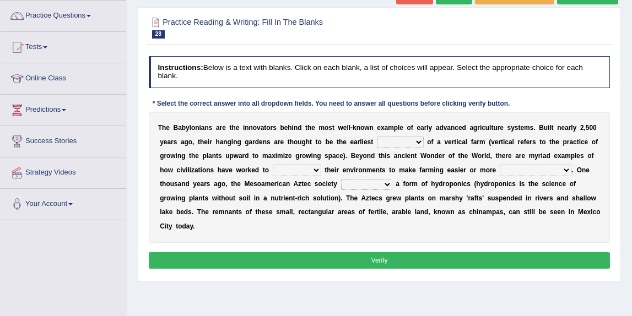
scroll to position [95, 0]
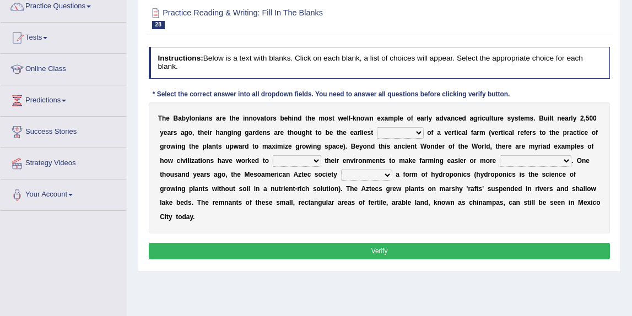
click at [410, 132] on select "prototype failure discredit protocol" at bounding box center [400, 132] width 47 height 11
select select "prototype"
click at [377, 127] on select "prototype failure discredit protocol" at bounding box center [400, 132] width 47 height 11
click at [301, 161] on select "manipulate escape respect disarrange" at bounding box center [297, 160] width 48 height 11
select select "manipulate"
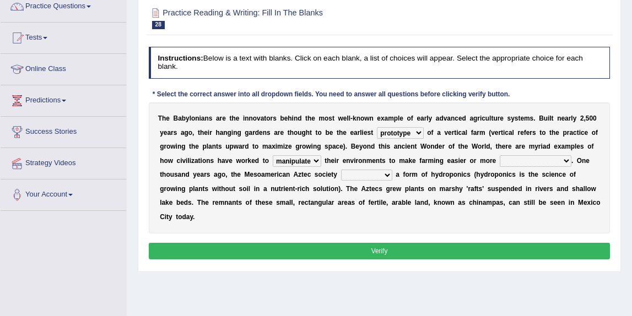
click at [273, 155] on select "manipulate escape respect disarrange" at bounding box center [297, 160] width 48 height 11
click at [524, 158] on select "productive constructive connective counterproductive" at bounding box center [536, 160] width 72 height 11
select select "productive"
click at [500, 155] on select "productive constructive connective counterproductive" at bounding box center [536, 160] width 72 height 11
click at [377, 177] on select "domineered volunteered pioneered engineered" at bounding box center [366, 175] width 51 height 11
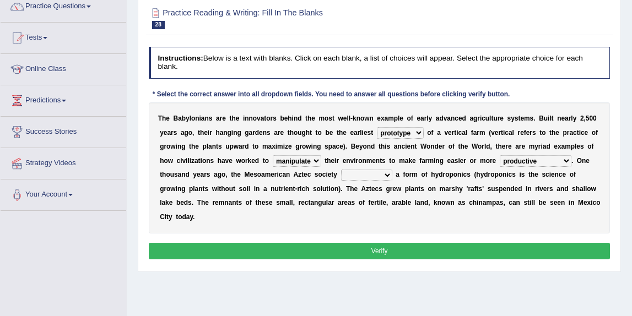
select select "pioneered"
click at [341, 170] on select "domineered volunteered pioneered engineered" at bounding box center [366, 175] width 51 height 11
click at [387, 247] on button "Verify" at bounding box center [380, 251] width 462 height 16
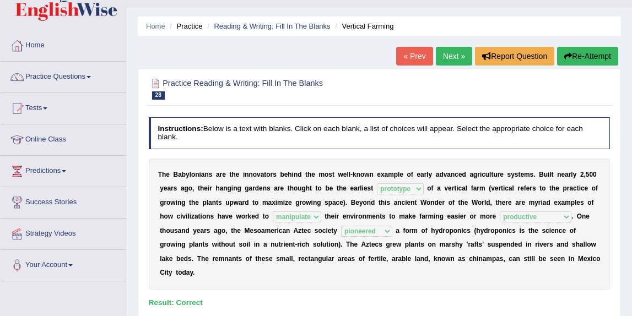
scroll to position [15, 0]
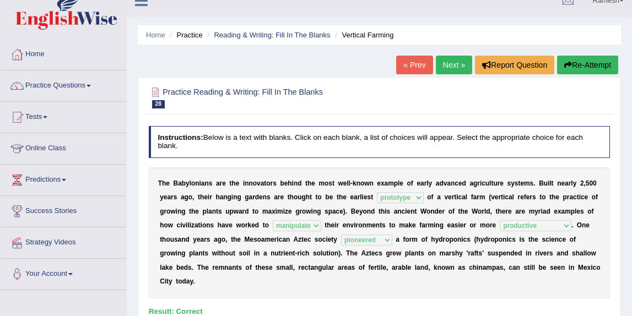
click at [438, 63] on link "Next »" at bounding box center [454, 65] width 36 height 19
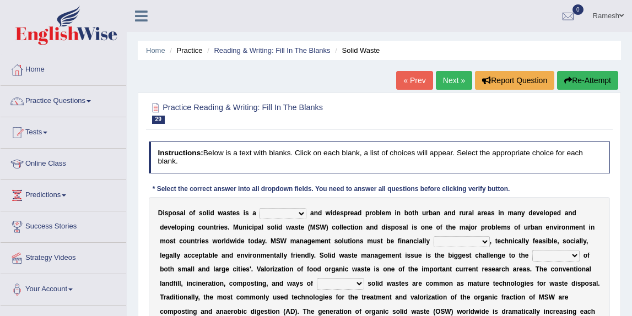
click at [397, 83] on link "« Prev" at bounding box center [414, 80] width 36 height 19
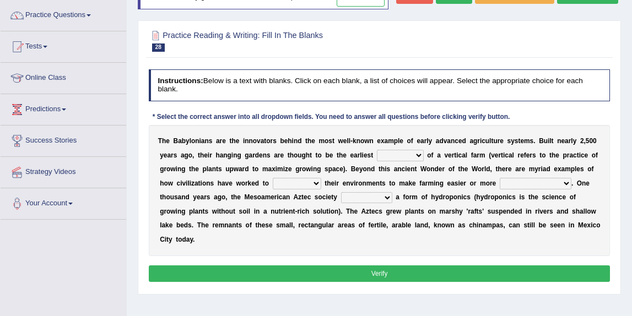
scroll to position [125, 0]
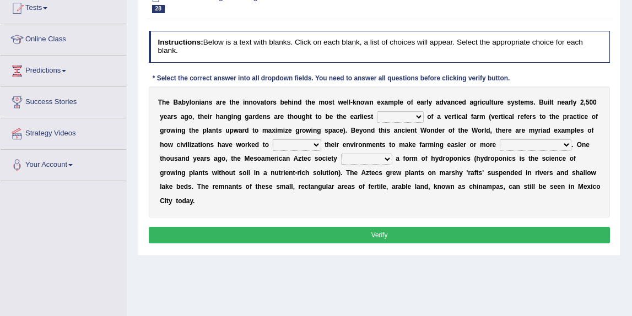
click at [366, 165] on select "domineered volunteered pioneered engineered" at bounding box center [366, 159] width 51 height 11
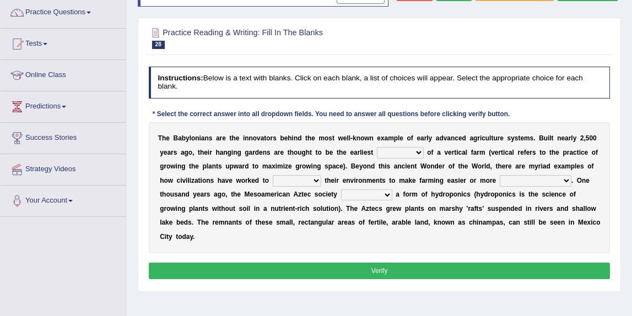
scroll to position [77, 0]
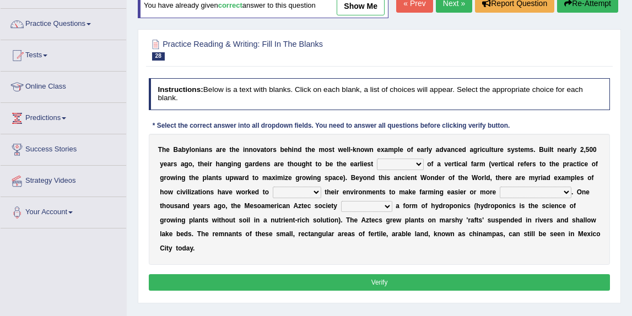
click at [437, 13] on link "Next »" at bounding box center [454, 3] width 36 height 19
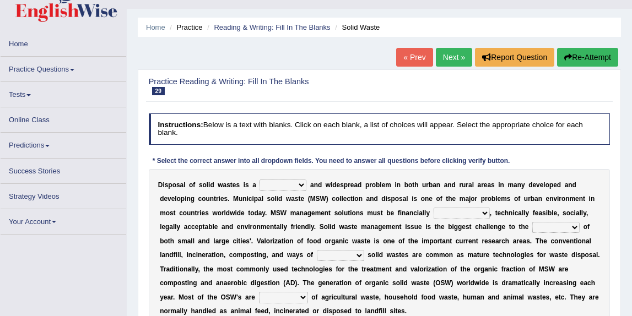
scroll to position [37, 0]
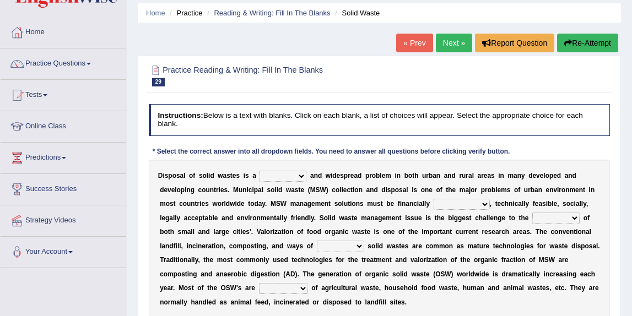
click at [293, 178] on select "slanting stinging stalling shafting" at bounding box center [282, 176] width 47 height 11
select select "stalling"
click at [259, 171] on select "slanting stinging stalling shafting" at bounding box center [282, 176] width 47 height 11
click at [451, 203] on select "unattainable sustainable objectionable treasonable" at bounding box center [462, 203] width 56 height 11
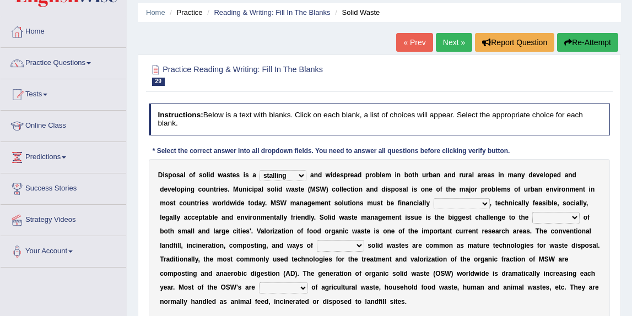
select select "sustainable"
click at [434, 198] on select "unattainable sustainable objectionable treasonable" at bounding box center [462, 203] width 56 height 11
click at [566, 218] on select "plants culture authorities history" at bounding box center [555, 217] width 47 height 11
select select "authorities"
click at [532, 212] on select "plants culture authorities history" at bounding box center [555, 217] width 47 height 11
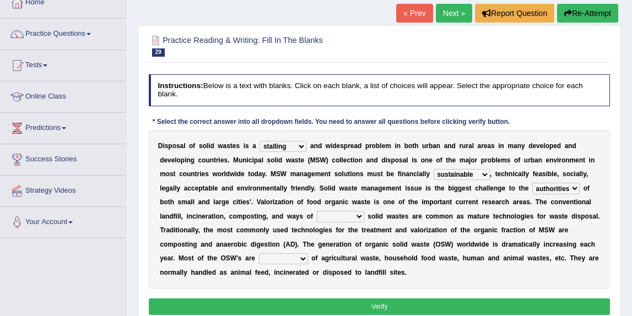
scroll to position [71, 0]
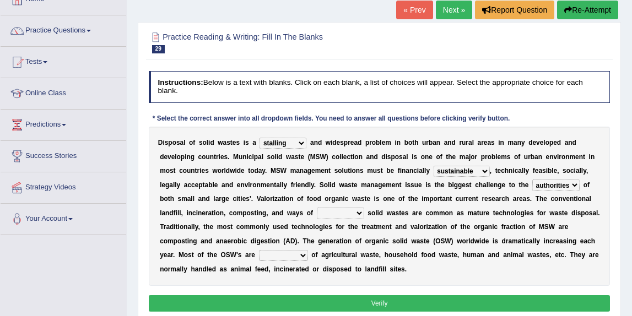
click at [339, 214] on select "reserving preserving deserving handling" at bounding box center [340, 213] width 47 height 11
select select "handling"
click at [317, 208] on select "reserving preserving deserving handling" at bounding box center [340, 213] width 47 height 11
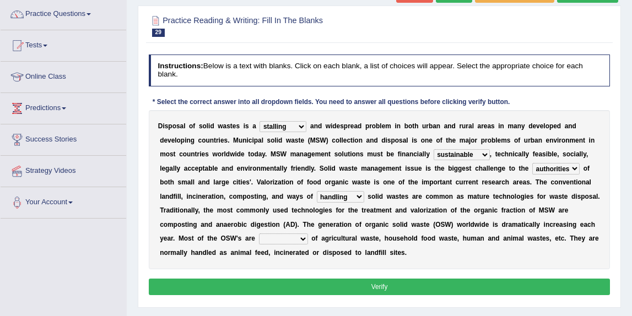
scroll to position [89, 0]
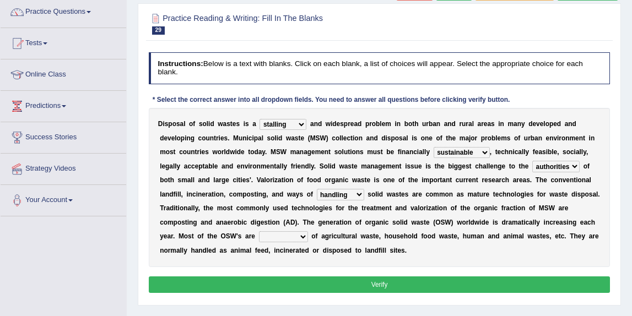
click at [297, 237] on select "composed disposed composing disposing" at bounding box center [283, 236] width 49 height 11
select select "disposing"
click at [259, 231] on select "composed disposed composing disposing" at bounding box center [283, 236] width 49 height 11
click at [302, 123] on select "slanting stinging stalling shafting" at bounding box center [282, 124] width 47 height 11
select select "stinging"
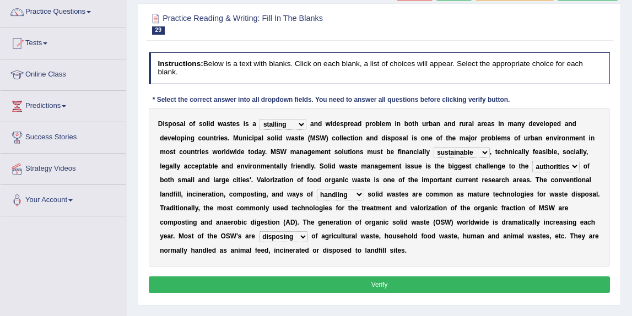
click at [259, 119] on select "slanting stinging stalling shafting" at bounding box center [282, 124] width 47 height 11
click at [286, 277] on button "Verify" at bounding box center [380, 285] width 462 height 16
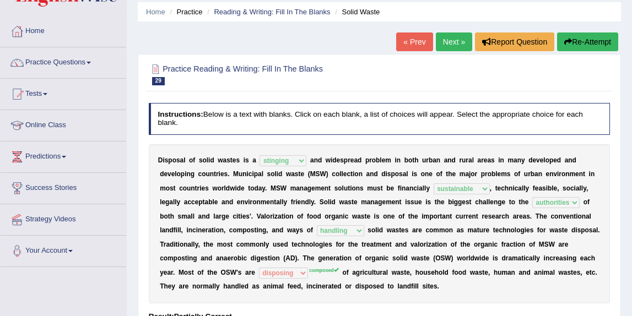
scroll to position [12, 0]
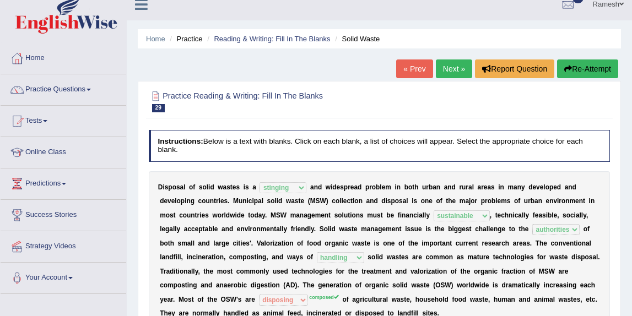
click at [452, 69] on link "Next »" at bounding box center [454, 68] width 36 height 19
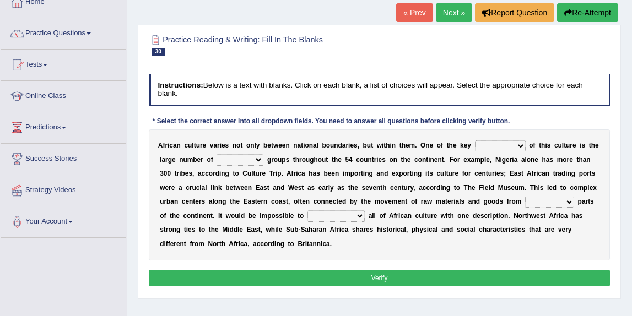
scroll to position [77, 0]
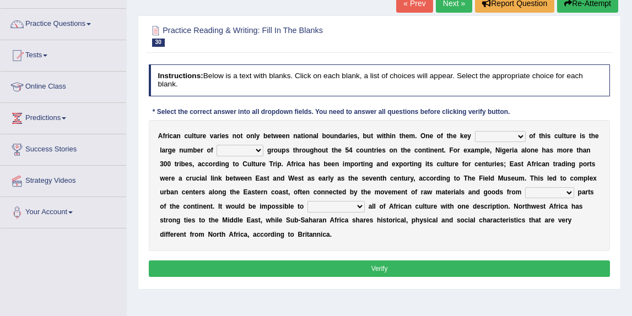
click at [491, 137] on select "conjectures features issues doubts" at bounding box center [500, 136] width 51 height 11
select select "features"
click at [475, 131] on select "conjectures features issues doubts" at bounding box center [500, 136] width 51 height 11
click at [511, 138] on select "conjectures features issues doubts" at bounding box center [500, 136] width 51 height 11
click at [243, 153] on select "ethic ethnic eugenic epic" at bounding box center [240, 150] width 47 height 11
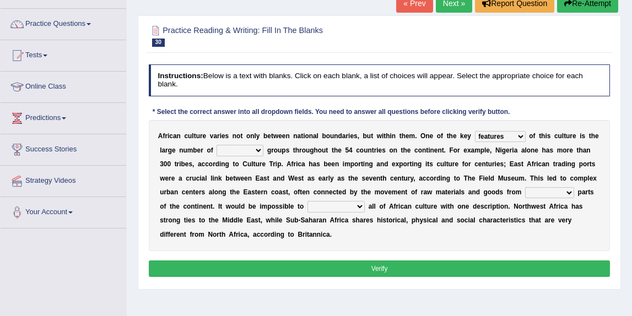
select select "ethnic"
click at [217, 145] on select "ethic ethnic eugenic epic" at bounding box center [240, 150] width 47 height 11
click at [564, 193] on select "forelocked interlocked unlocked landlocked" at bounding box center [549, 192] width 49 height 11
select select "landlocked"
click at [526, 187] on select "forelocked interlocked unlocked landlocked" at bounding box center [549, 192] width 49 height 11
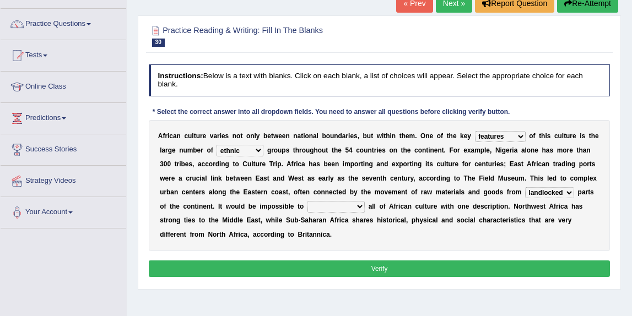
click at [350, 208] on select "characterize conceptualize symbolize synthesize" at bounding box center [335, 206] width 57 height 11
select select "conceptualize"
click at [307, 201] on select "characterize conceptualize symbolize synthesize" at bounding box center [335, 206] width 57 height 11
click at [349, 208] on select "characterize conceptualize symbolize synthesize" at bounding box center [335, 206] width 57 height 11
click at [307, 201] on select "characterize conceptualize symbolize synthesize" at bounding box center [335, 206] width 57 height 11
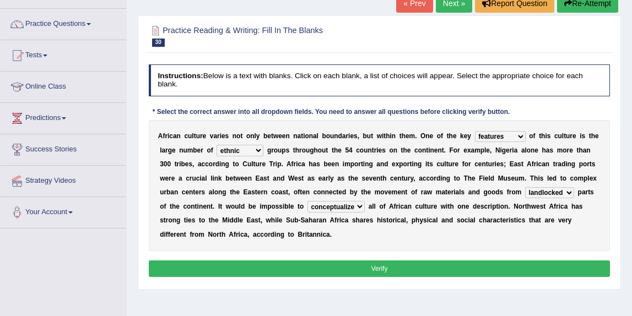
click at [495, 137] on select "conjectures features issues doubts" at bounding box center [500, 136] width 51 height 11
select select "conjectures"
click at [475, 131] on select "conjectures features issues doubts" at bounding box center [500, 136] width 51 height 11
click at [475, 267] on button "Verify" at bounding box center [380, 269] width 462 height 16
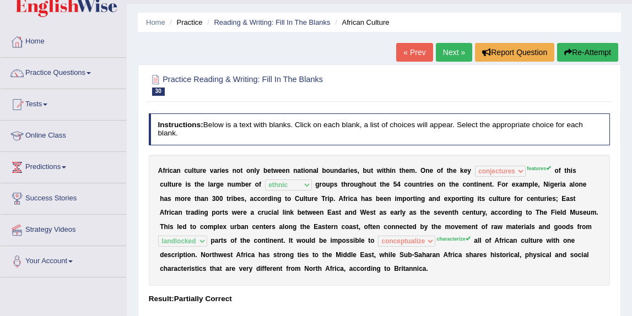
scroll to position [0, 0]
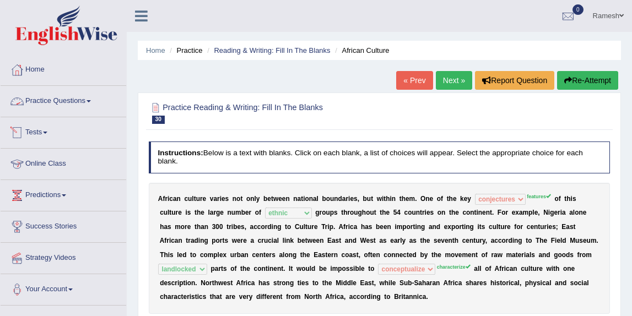
click at [71, 142] on link "Tests" at bounding box center [64, 131] width 126 height 28
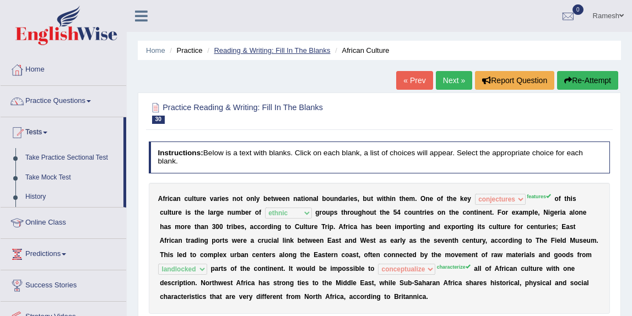
click at [282, 52] on link "Reading & Writing: Fill In The Blanks" at bounding box center [272, 50] width 116 height 8
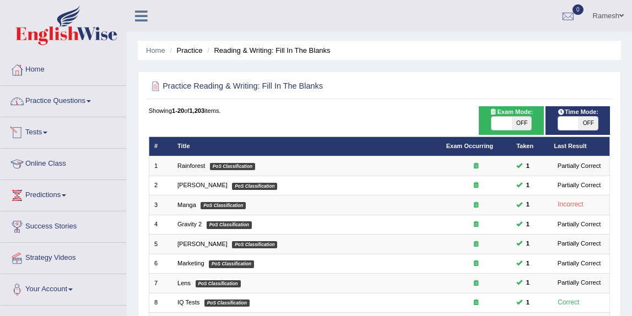
click at [71, 102] on link "Practice Questions" at bounding box center [64, 100] width 126 height 28
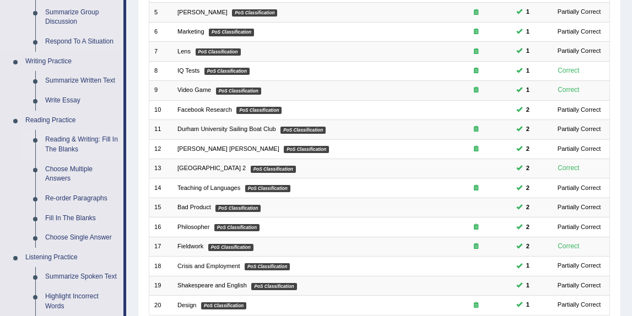
scroll to position [237, 0]
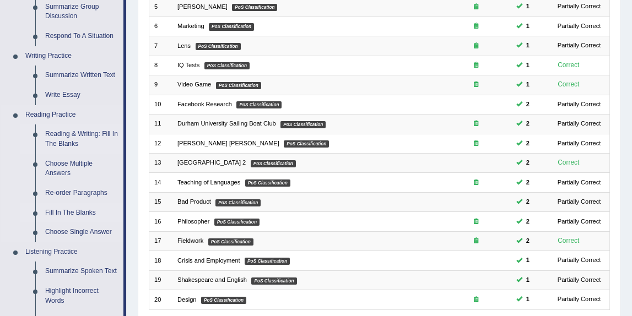
click at [72, 212] on link "Fill In The Blanks" at bounding box center [81, 213] width 83 height 20
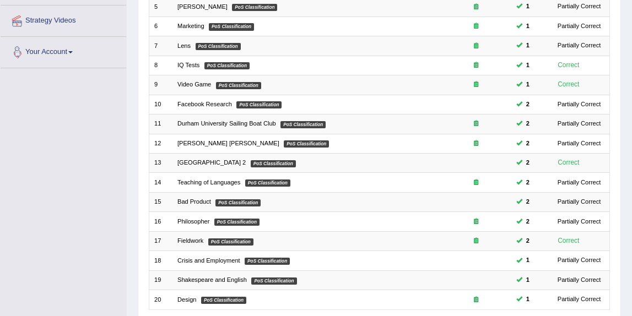
scroll to position [266, 0]
